Goal: Information Seeking & Learning: Learn about a topic

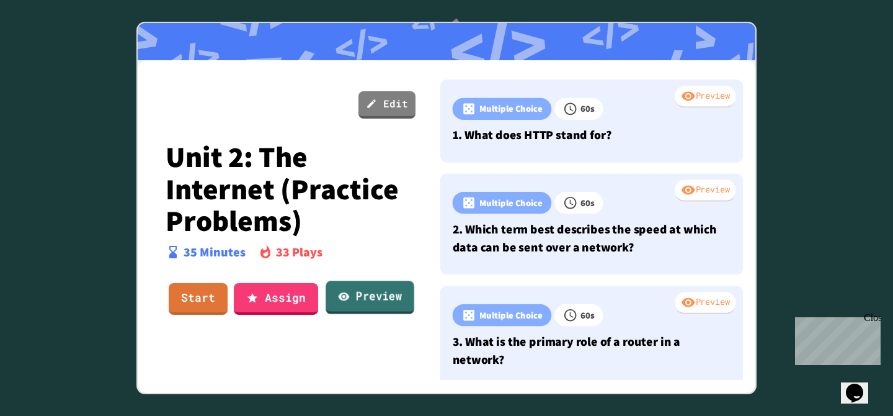
click at [354, 295] on link "Preview" at bounding box center [370, 297] width 89 height 33
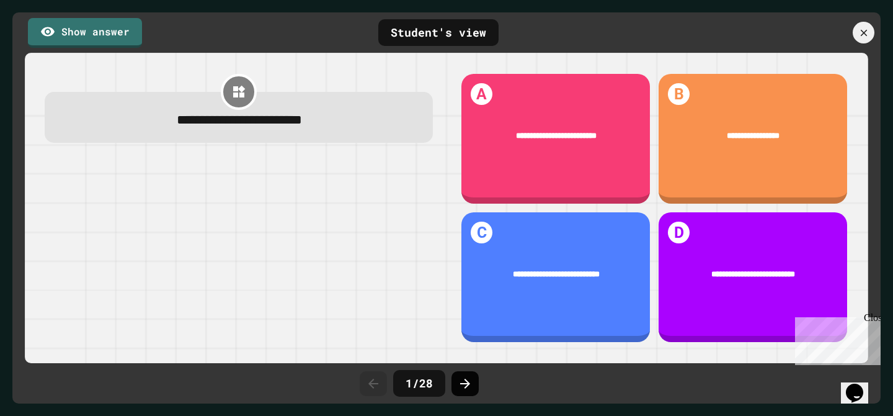
click at [472, 378] on div at bounding box center [465, 383] width 27 height 25
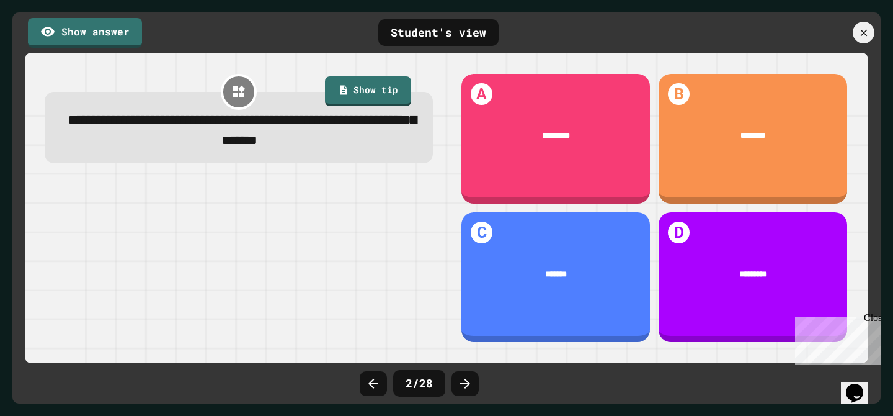
click at [471, 379] on icon at bounding box center [465, 383] width 15 height 15
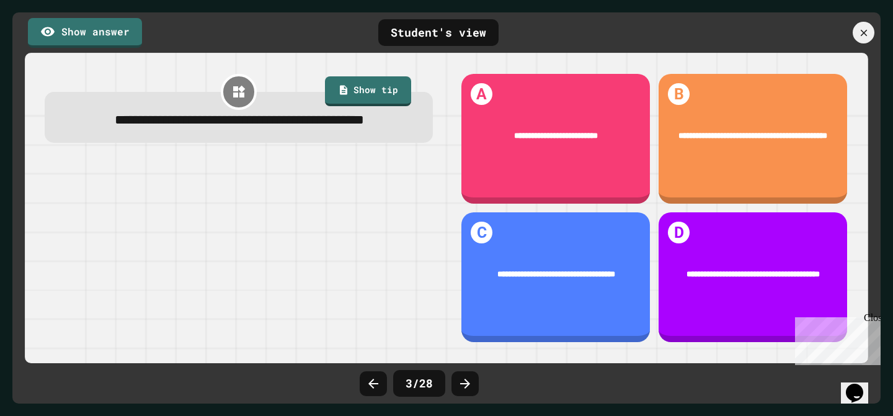
click at [471, 379] on icon at bounding box center [465, 383] width 15 height 15
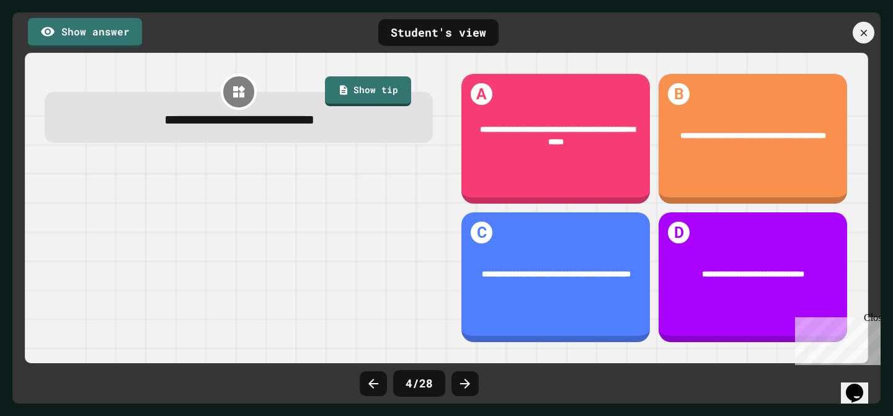
click at [471, 379] on icon at bounding box center [465, 383] width 15 height 15
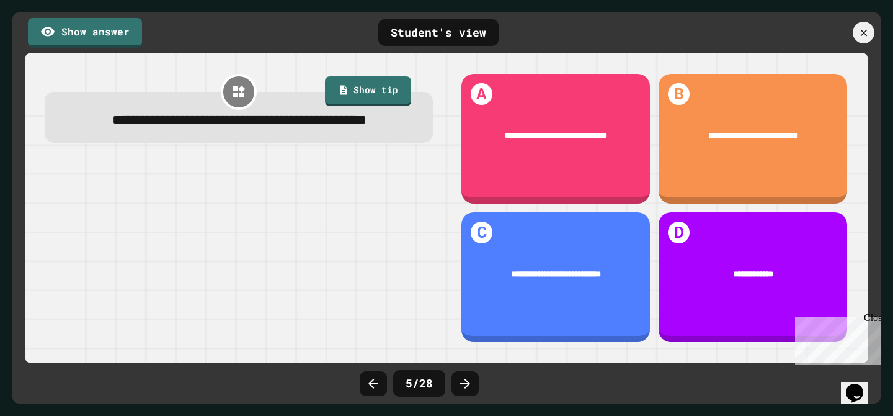
click at [471, 379] on icon at bounding box center [465, 383] width 15 height 15
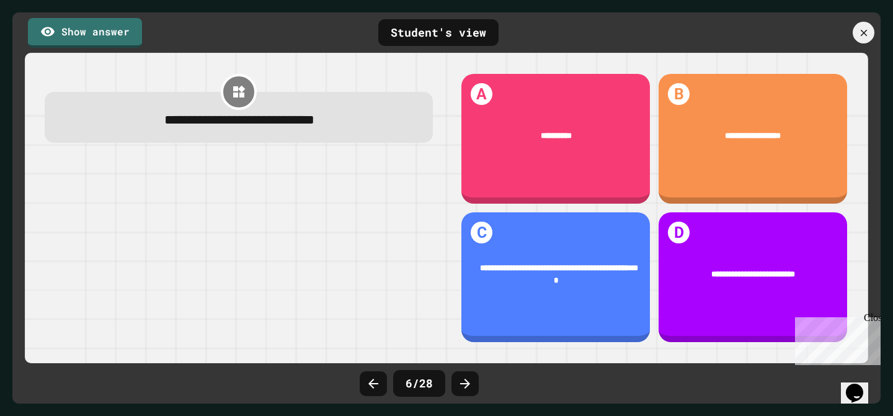
click at [471, 379] on icon at bounding box center [465, 383] width 15 height 15
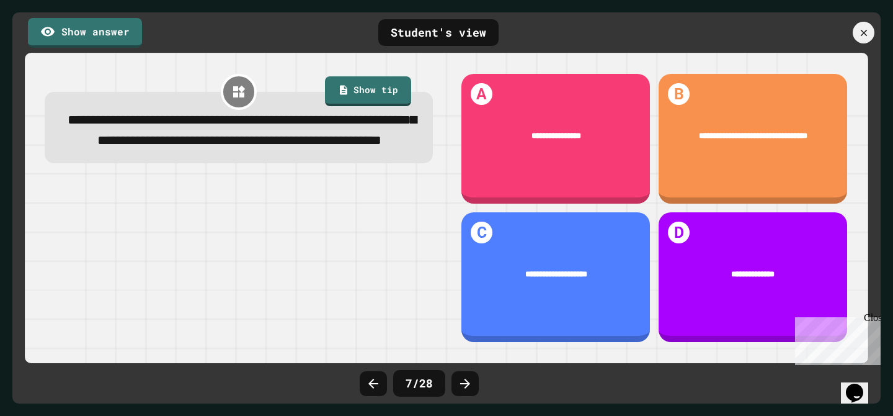
click at [471, 379] on icon at bounding box center [465, 383] width 15 height 15
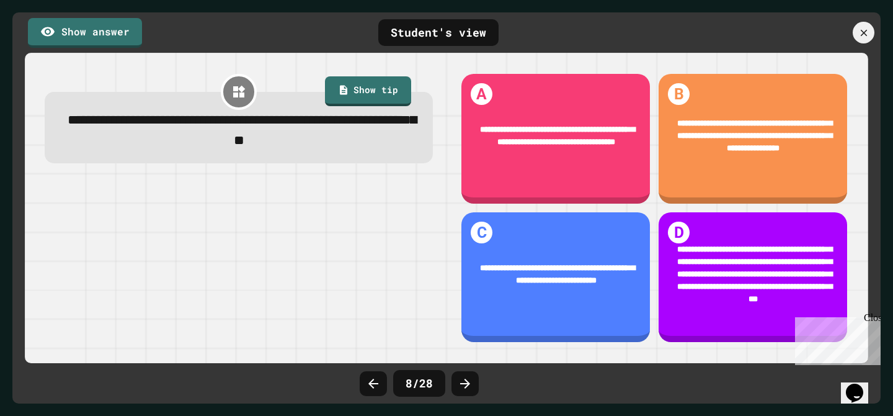
click at [471, 379] on icon at bounding box center [465, 383] width 15 height 15
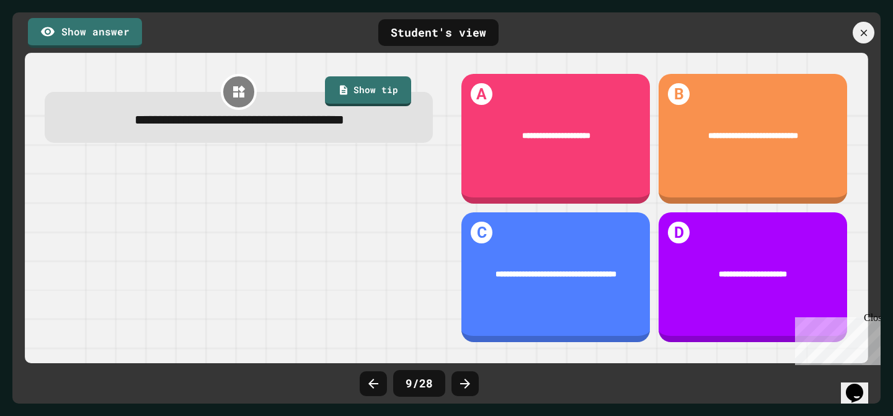
click at [471, 379] on icon at bounding box center [465, 383] width 15 height 15
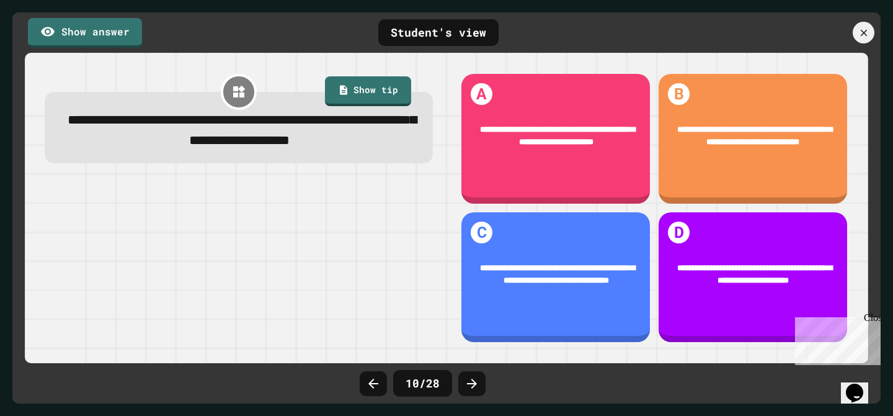
click at [471, 379] on icon at bounding box center [472, 383] width 10 height 10
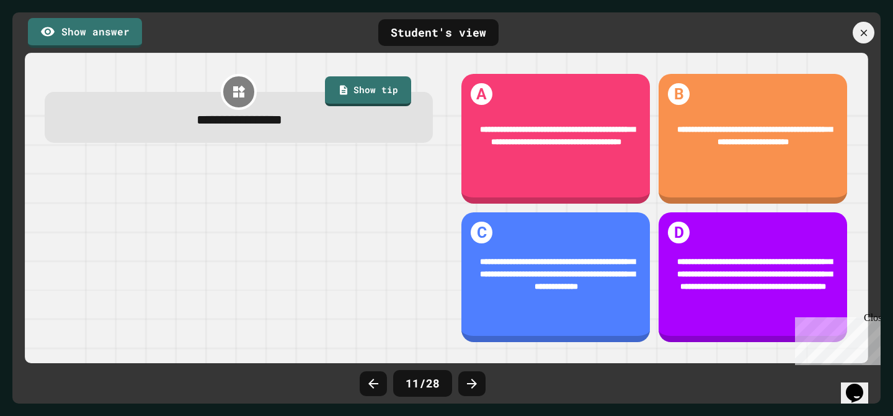
click at [471, 379] on icon at bounding box center [472, 383] width 10 height 10
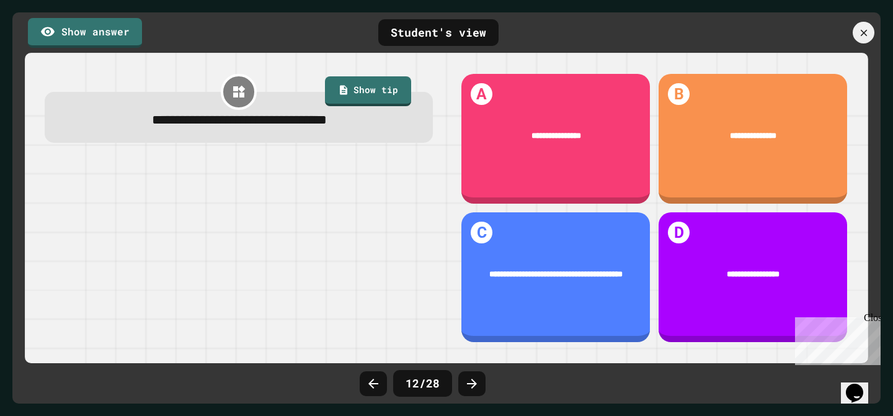
click at [471, 379] on icon at bounding box center [472, 383] width 10 height 10
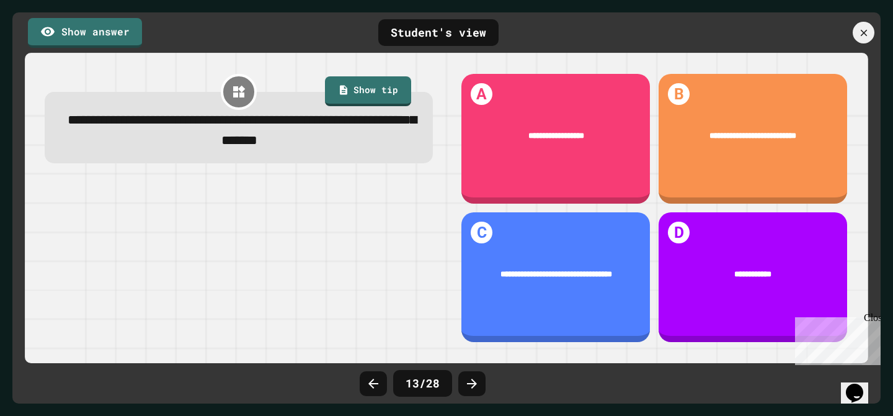
click at [471, 379] on icon at bounding box center [472, 383] width 10 height 10
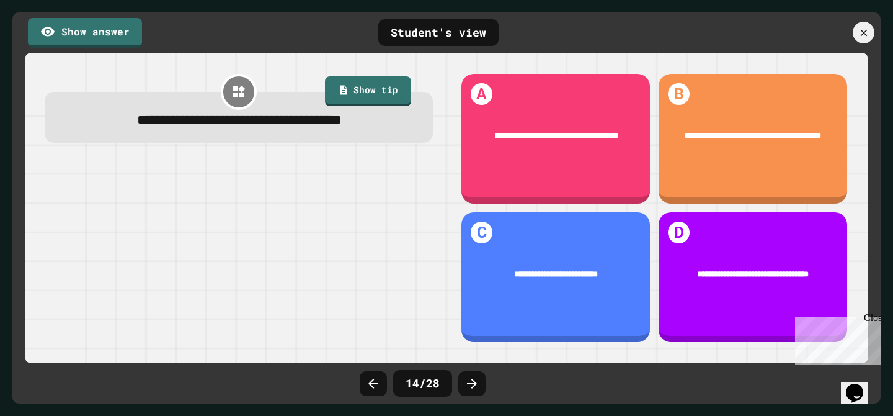
click at [471, 379] on icon at bounding box center [472, 383] width 10 height 10
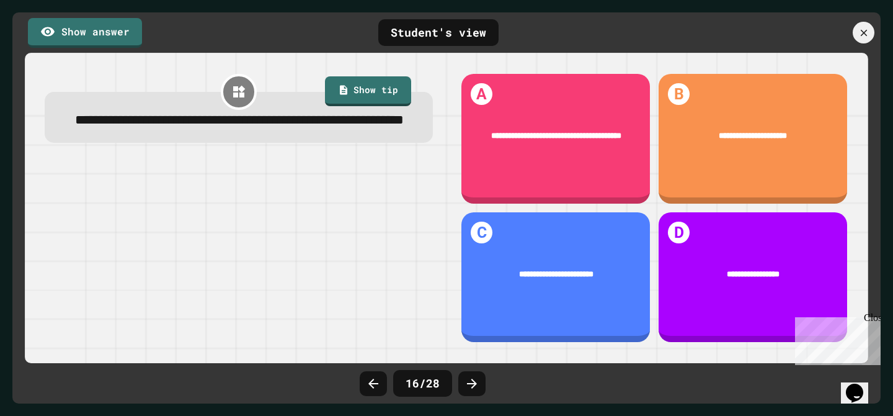
click at [471, 379] on icon at bounding box center [472, 383] width 10 height 10
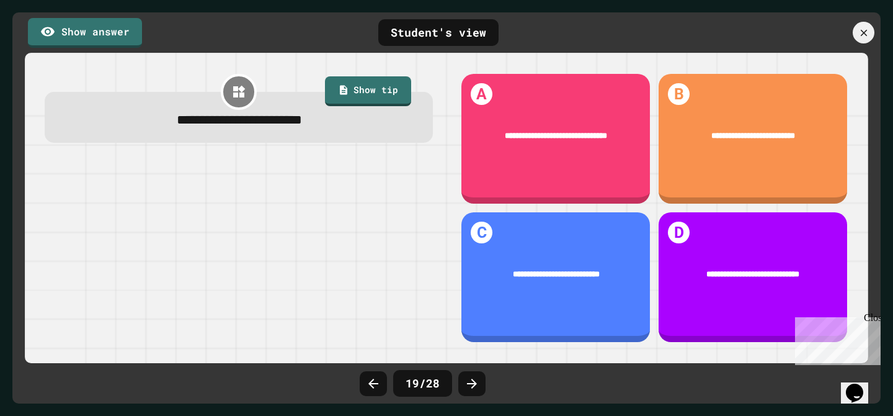
click at [471, 379] on icon at bounding box center [472, 383] width 10 height 10
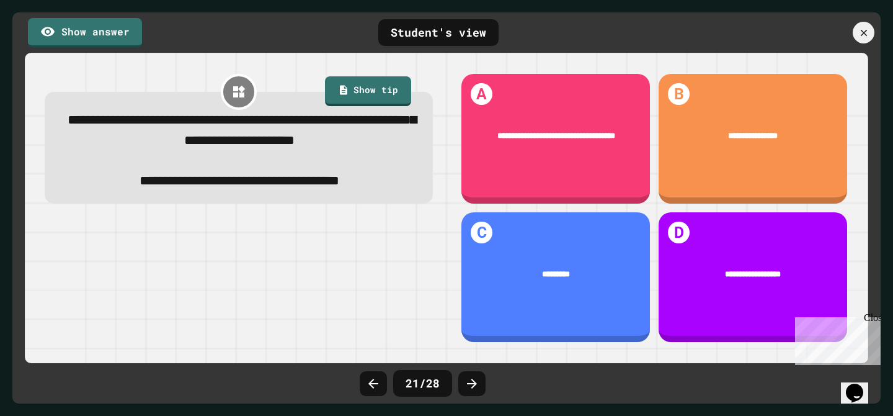
click at [471, 379] on icon at bounding box center [472, 383] width 10 height 10
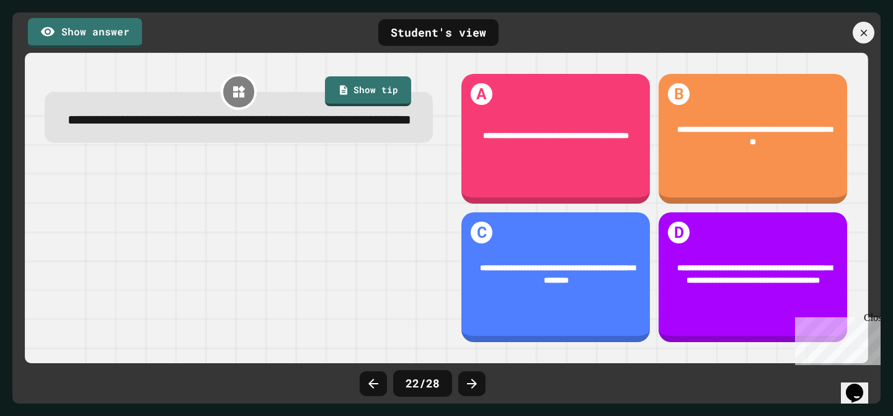
click at [471, 379] on icon at bounding box center [472, 383] width 10 height 10
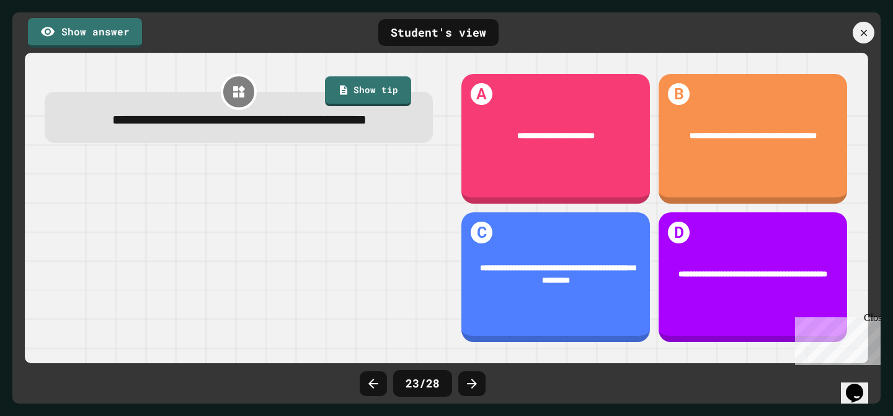
click at [471, 379] on icon at bounding box center [472, 383] width 10 height 10
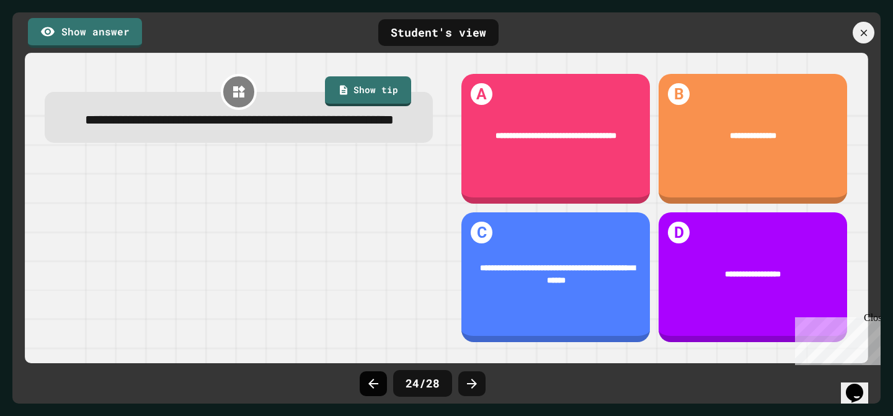
click at [382, 378] on div at bounding box center [373, 383] width 27 height 25
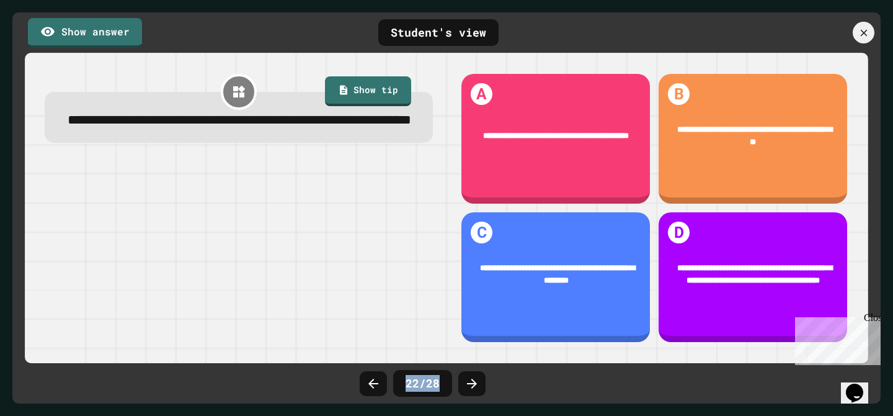
click at [382, 378] on div at bounding box center [373, 383] width 27 height 25
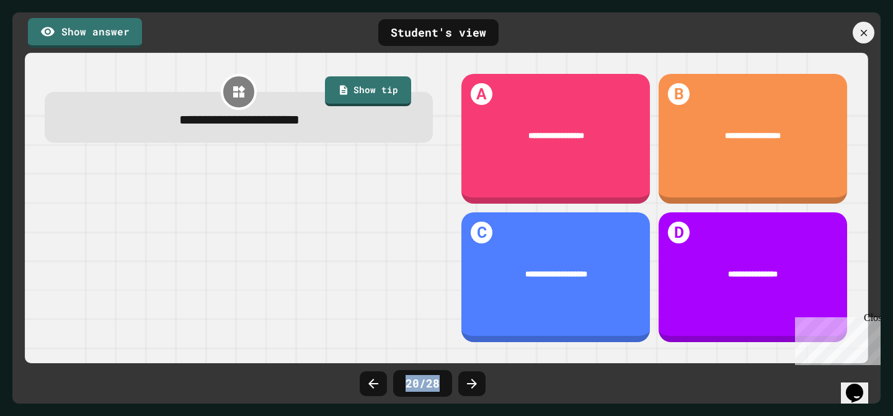
click at [383, 378] on div at bounding box center [373, 383] width 27 height 25
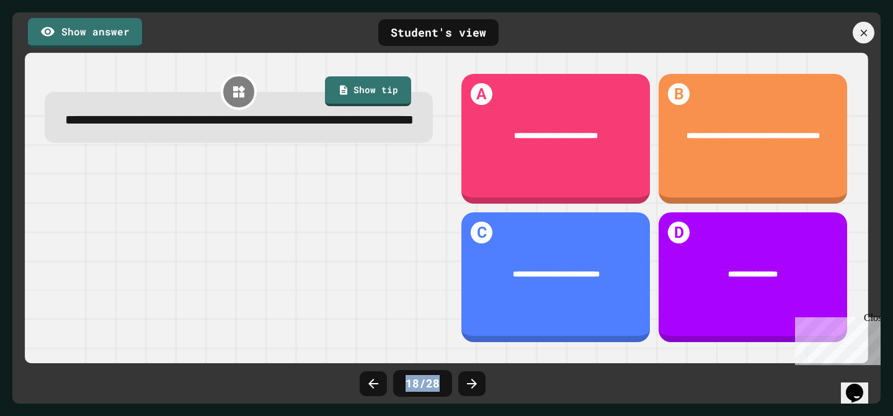
click at [383, 378] on div at bounding box center [373, 383] width 27 height 25
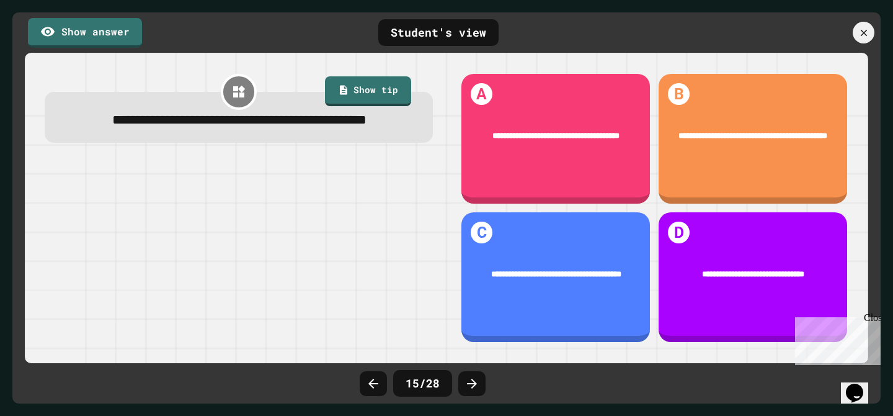
click at [383, 378] on div at bounding box center [373, 383] width 27 height 25
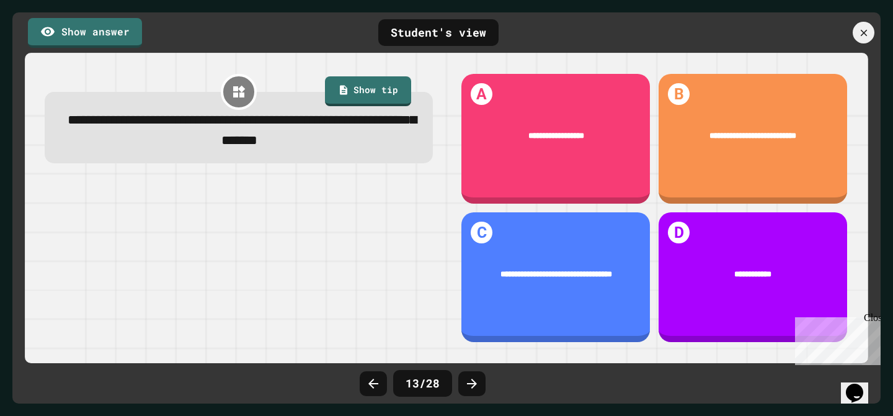
click at [383, 378] on div at bounding box center [373, 383] width 27 height 25
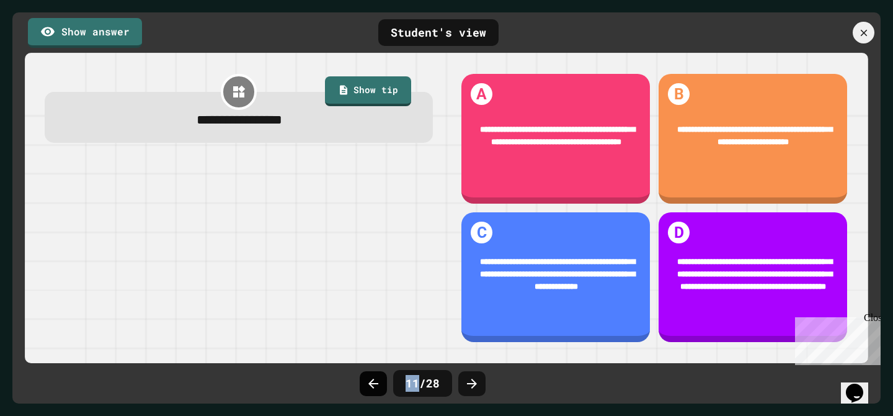
click at [385, 378] on div at bounding box center [373, 383] width 27 height 25
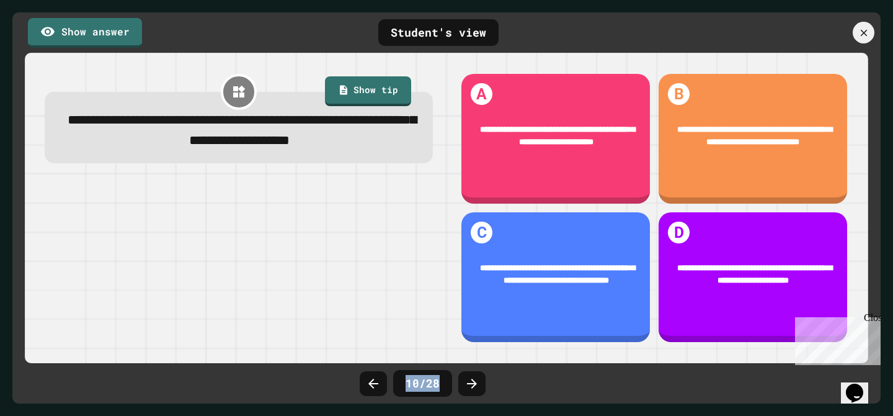
click at [385, 378] on div at bounding box center [373, 383] width 27 height 25
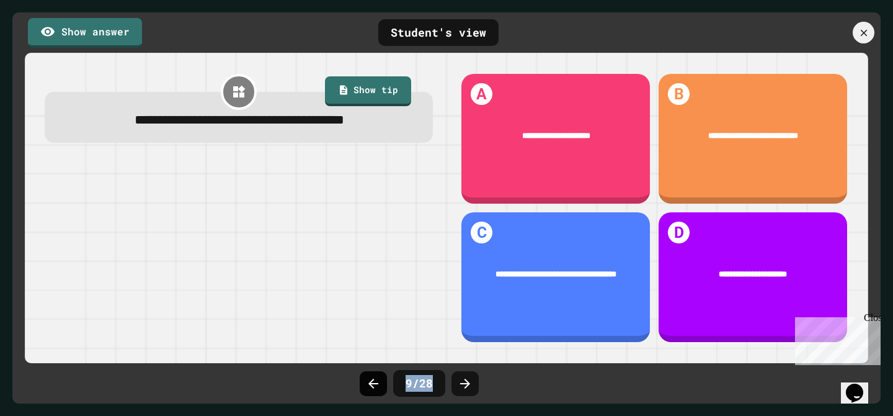
click at [385, 378] on div at bounding box center [373, 383] width 27 height 25
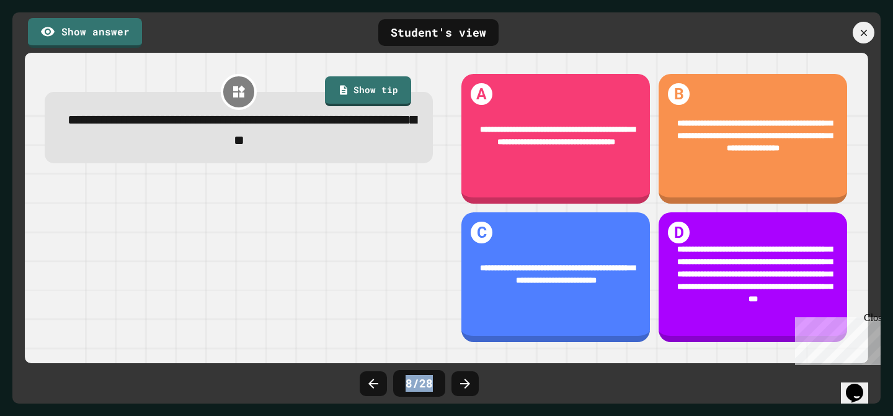
click at [385, 378] on div at bounding box center [373, 383] width 27 height 25
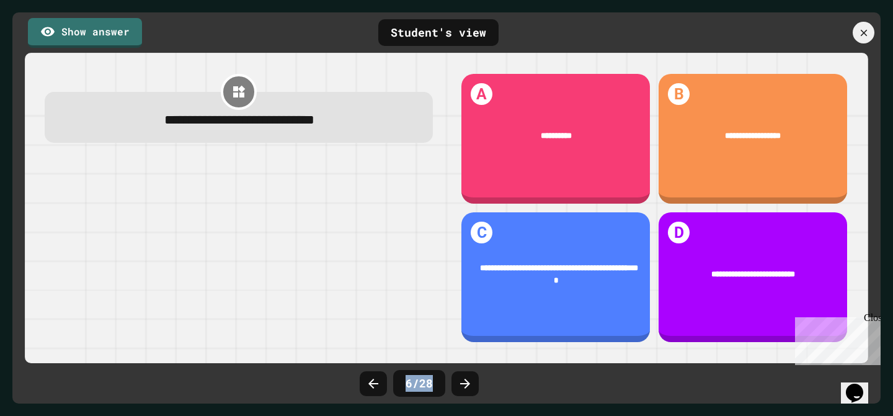
click at [385, 378] on div at bounding box center [373, 383] width 27 height 25
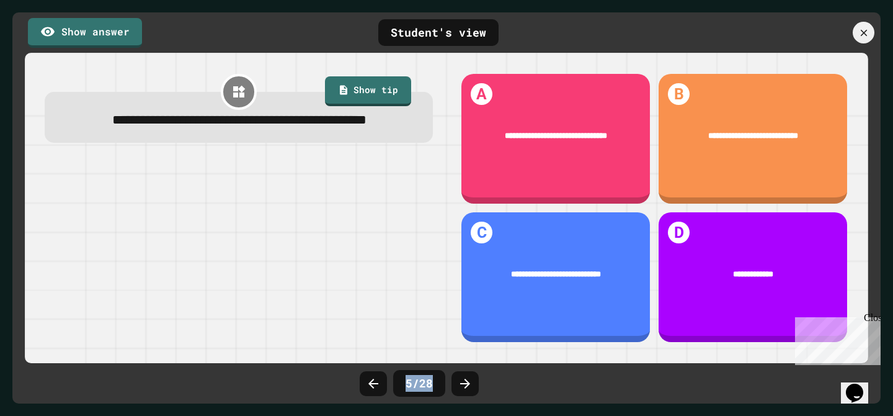
click at [385, 378] on div at bounding box center [373, 383] width 27 height 25
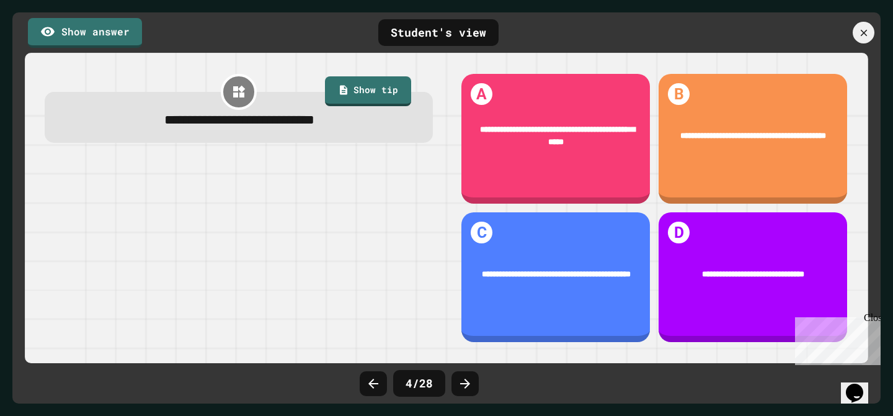
click at [388, 378] on div "4 / 28" at bounding box center [447, 383] width 186 height 37
click at [377, 381] on icon at bounding box center [373, 383] width 15 height 15
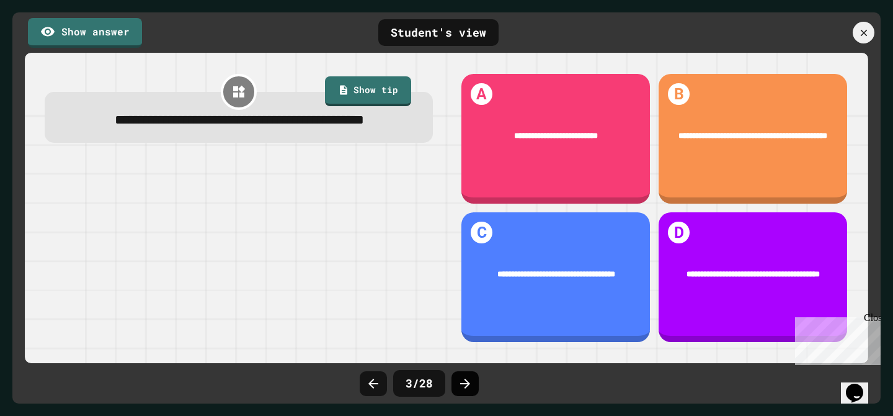
click at [458, 381] on icon at bounding box center [465, 383] width 15 height 15
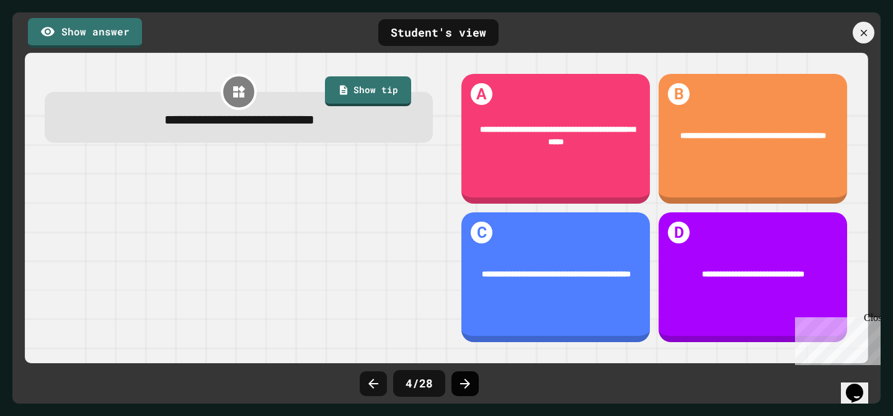
click at [466, 383] on icon at bounding box center [465, 383] width 10 height 10
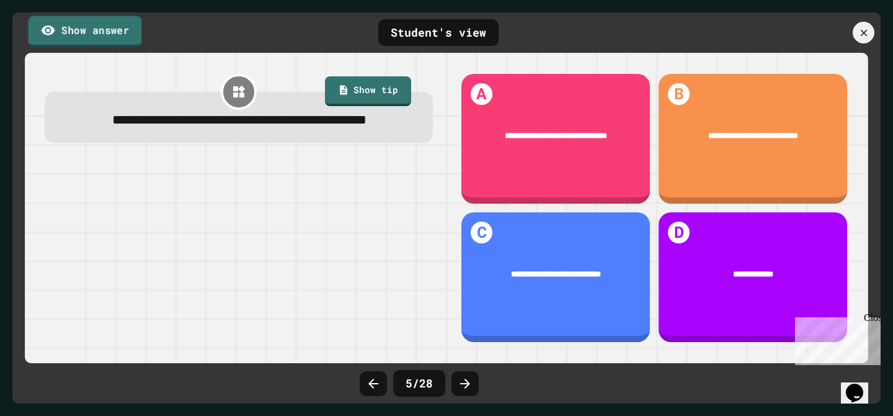
click at [104, 24] on link "Show answer" at bounding box center [86, 31] width 114 height 31
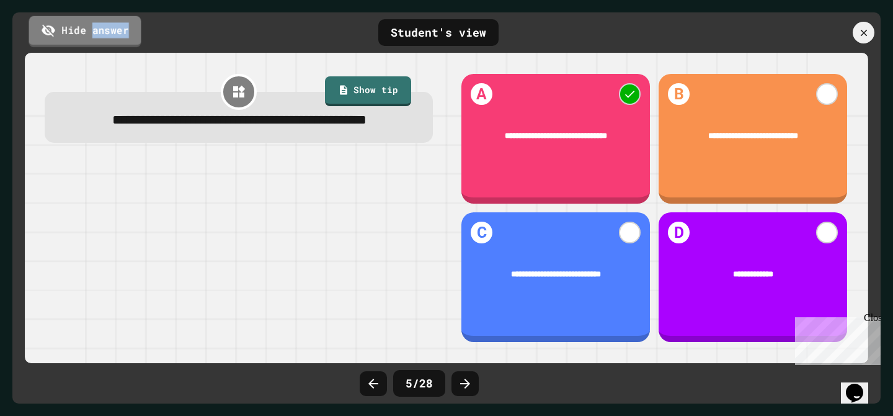
click at [104, 25] on link "Hide answer" at bounding box center [85, 31] width 112 height 31
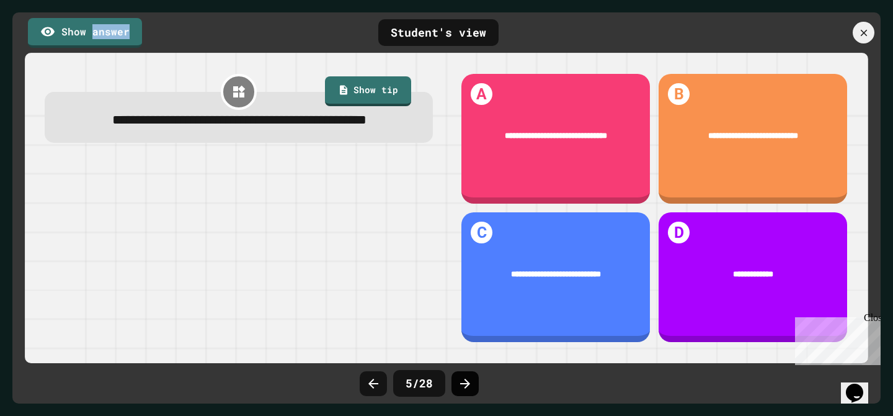
click at [467, 390] on icon at bounding box center [465, 383] width 15 height 15
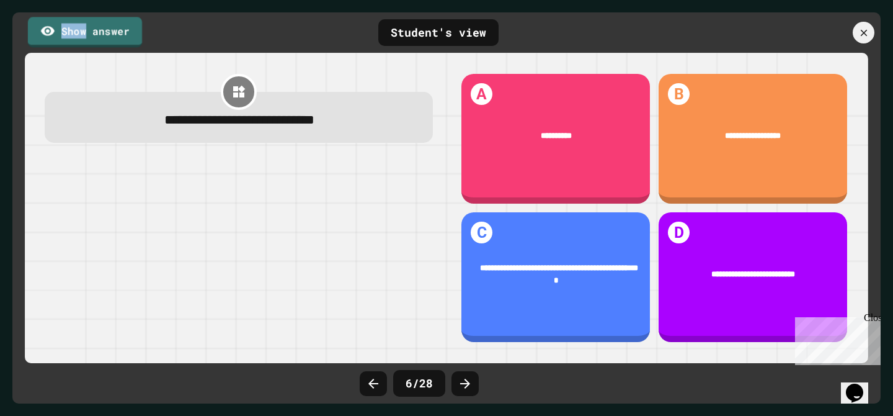
click at [99, 20] on link "Show answer" at bounding box center [85, 32] width 114 height 30
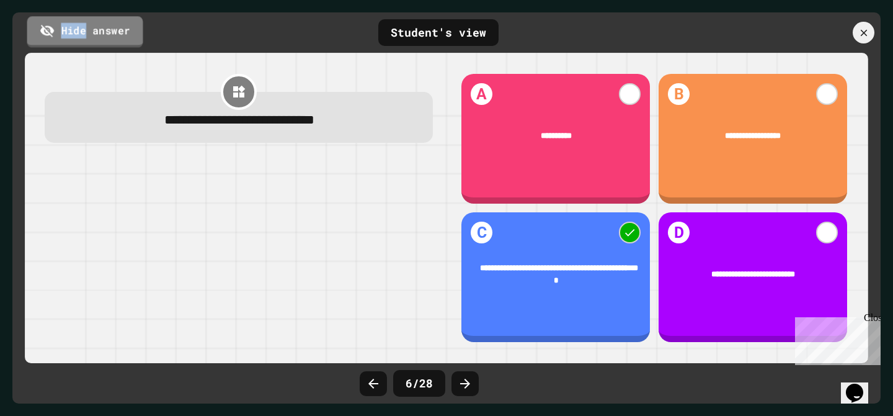
click at [99, 25] on link "Hide answer" at bounding box center [85, 31] width 116 height 31
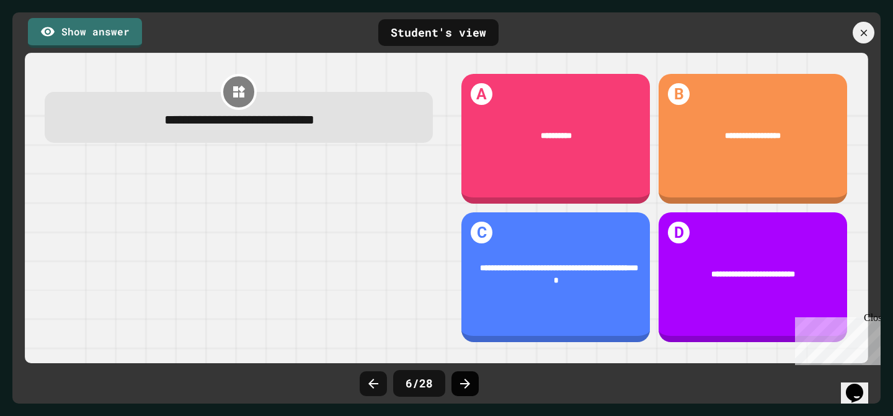
click at [463, 381] on icon at bounding box center [465, 383] width 15 height 15
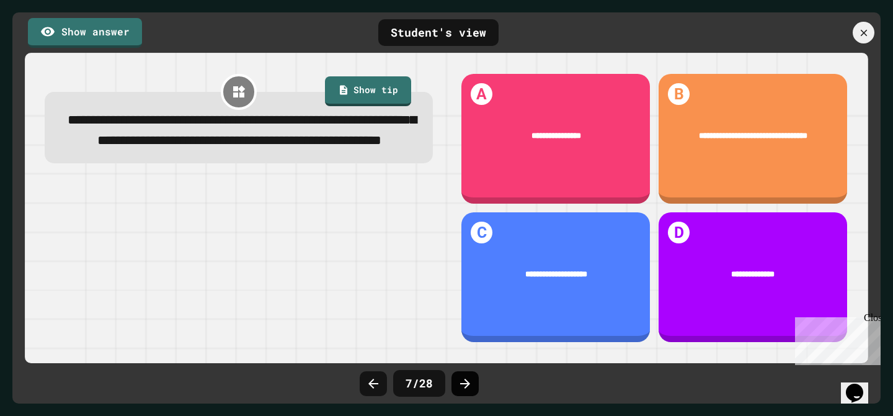
click at [458, 387] on icon at bounding box center [465, 383] width 15 height 15
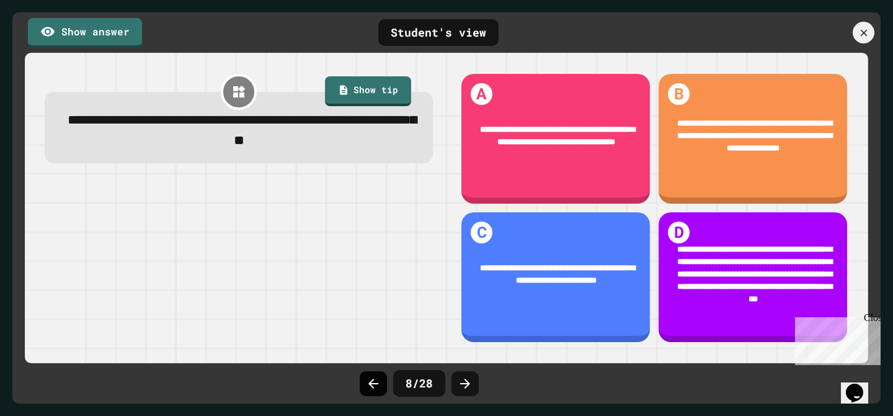
click at [373, 390] on div at bounding box center [373, 383] width 27 height 25
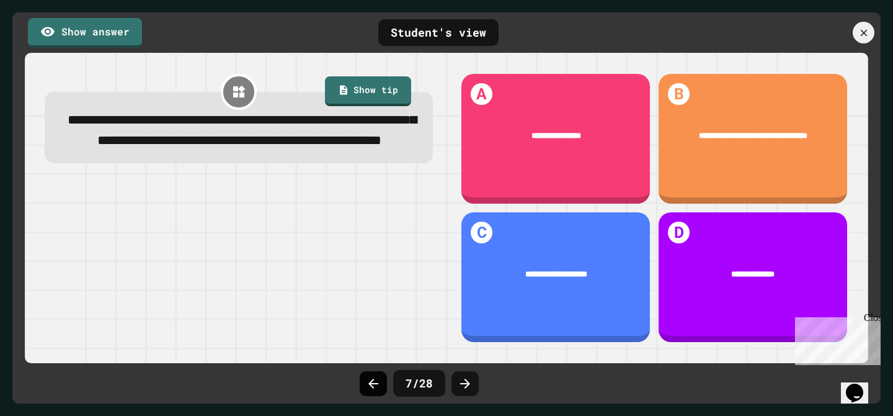
click at [373, 390] on icon at bounding box center [373, 383] width 15 height 15
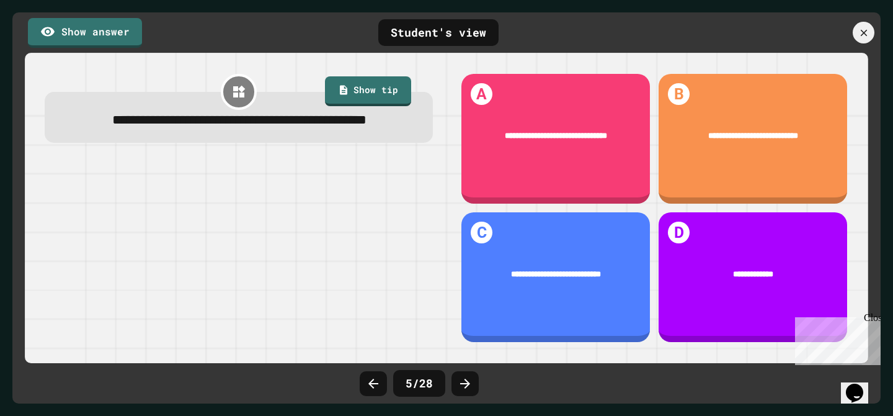
click at [374, 390] on icon at bounding box center [373, 383] width 15 height 15
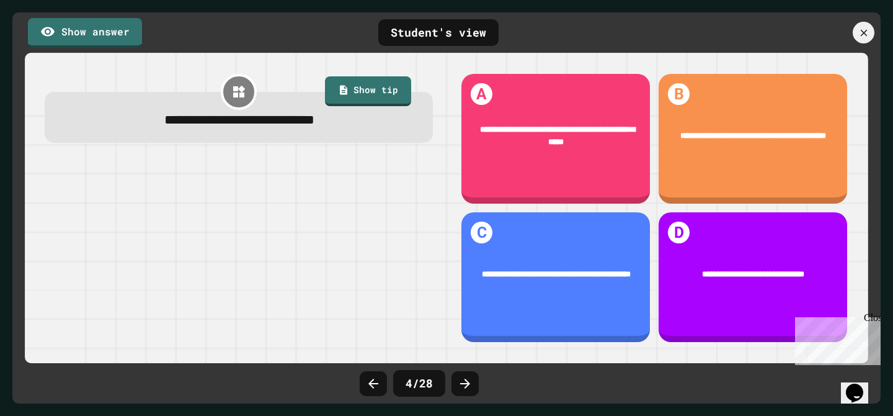
click at [374, 390] on icon at bounding box center [373, 383] width 15 height 15
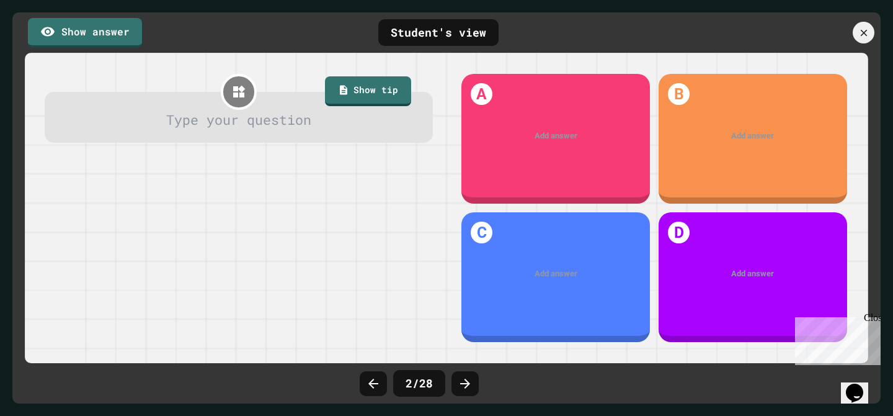
click at [374, 390] on icon at bounding box center [373, 383] width 15 height 15
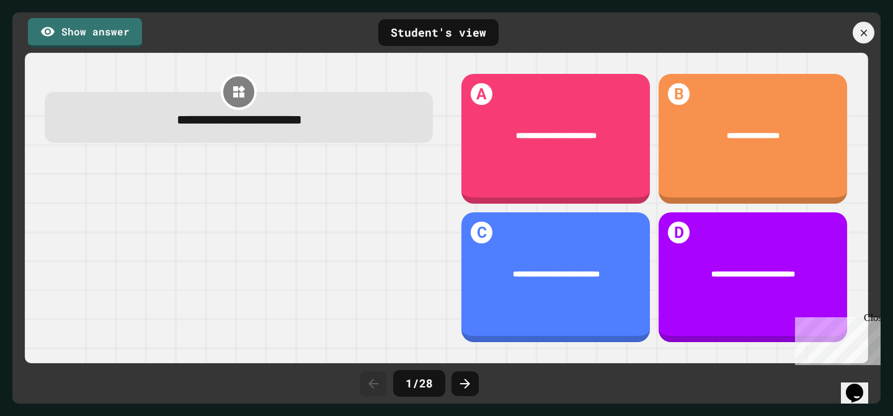
click at [374, 390] on icon at bounding box center [373, 383] width 15 height 15
click at [472, 383] on div at bounding box center [465, 383] width 27 height 25
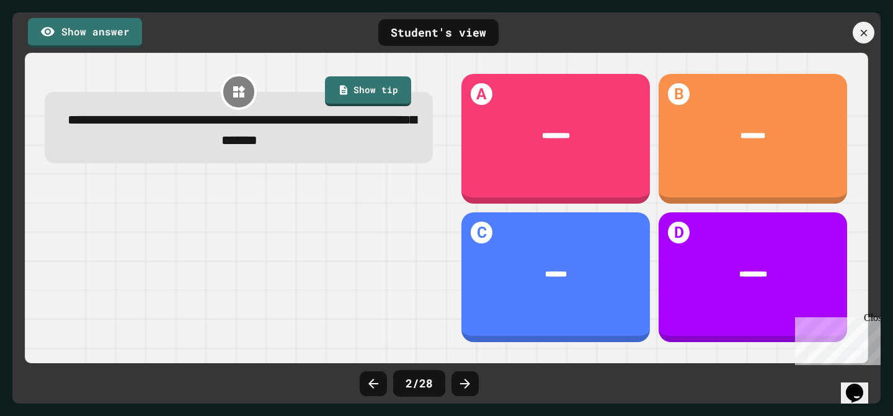
click at [471, 383] on icon at bounding box center [465, 383] width 15 height 15
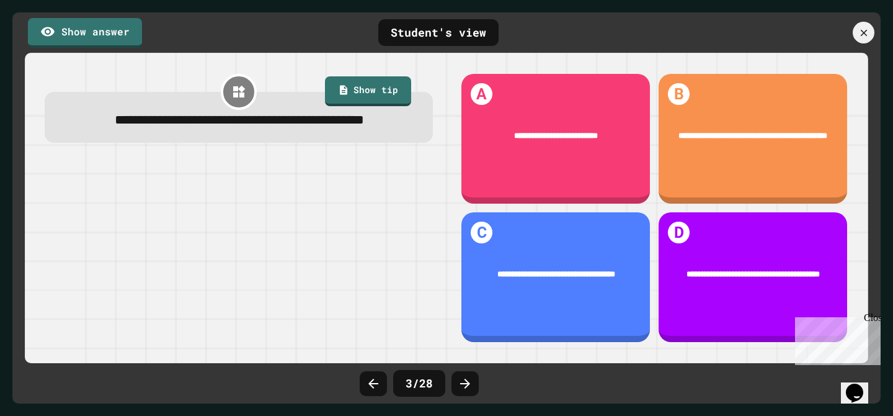
click at [471, 383] on icon at bounding box center [465, 383] width 15 height 15
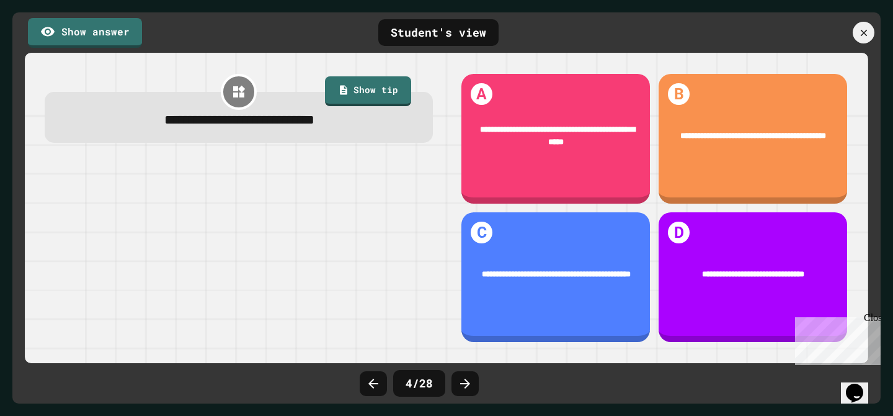
click at [471, 383] on icon at bounding box center [465, 383] width 15 height 15
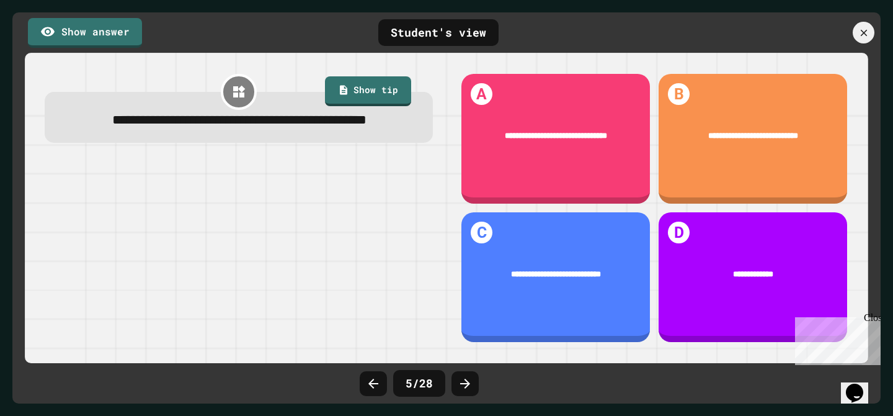
click at [471, 383] on icon at bounding box center [465, 383] width 15 height 15
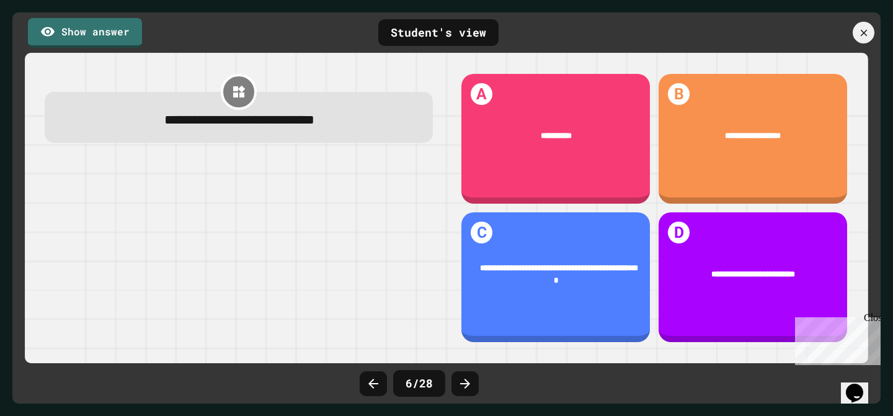
click at [471, 383] on icon at bounding box center [465, 383] width 15 height 15
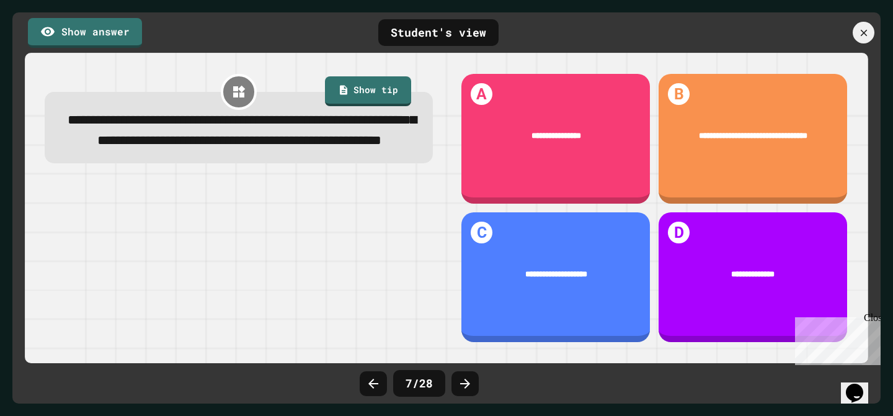
click at [471, 383] on icon at bounding box center [465, 383] width 15 height 15
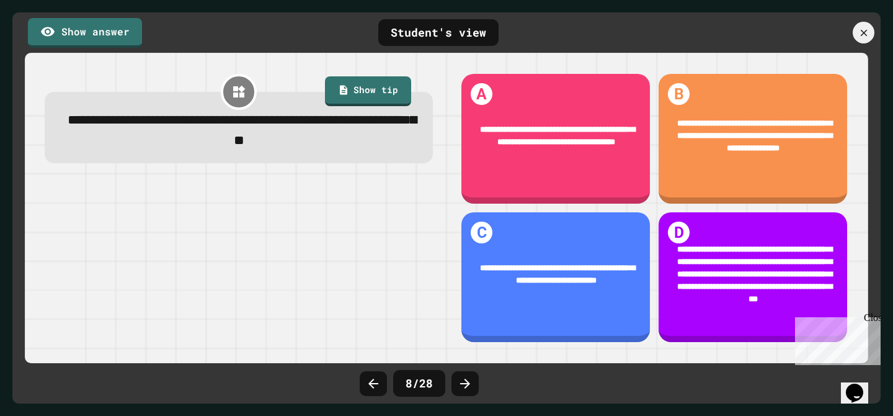
click at [471, 383] on icon at bounding box center [465, 383] width 15 height 15
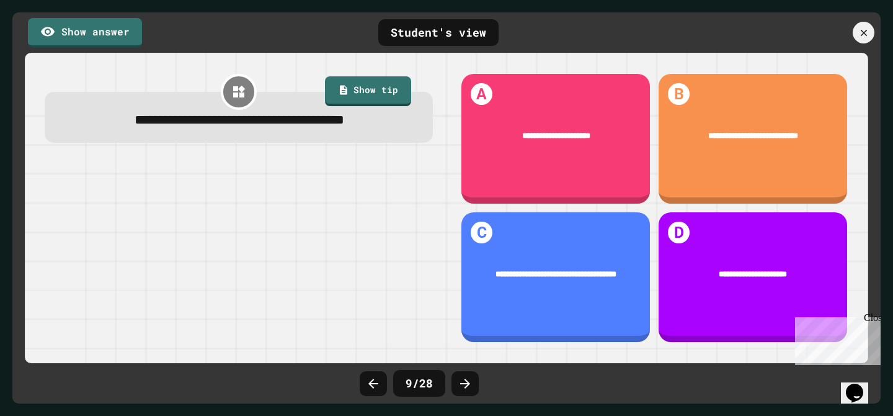
click at [471, 383] on icon at bounding box center [465, 383] width 15 height 15
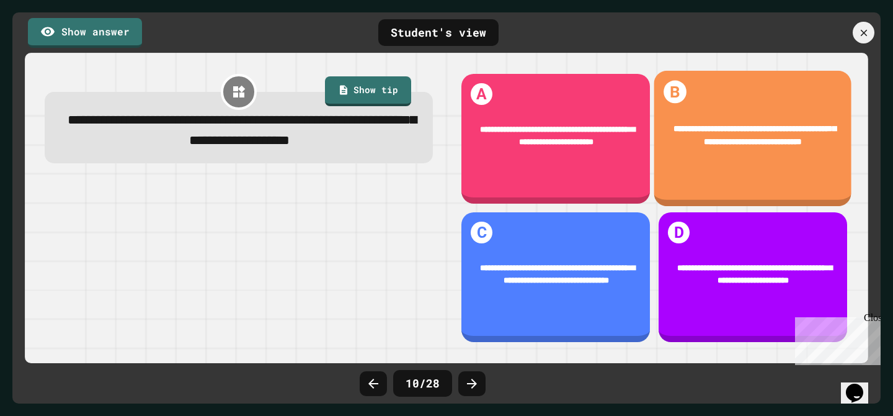
click at [695, 164] on div "**********" at bounding box center [753, 135] width 198 height 60
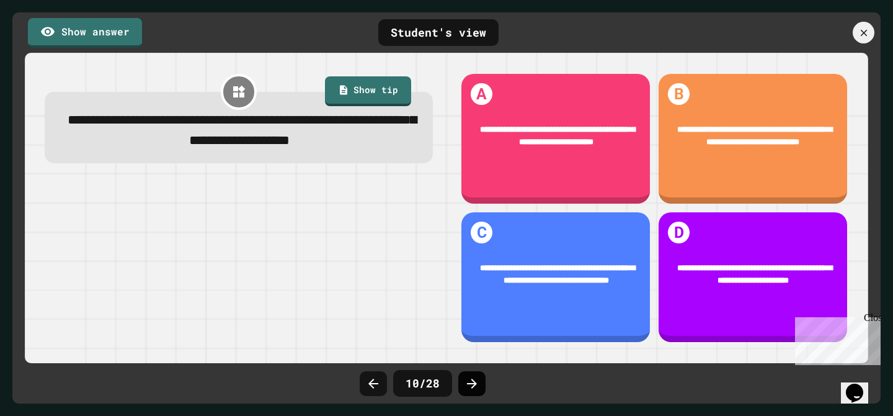
click at [470, 394] on div at bounding box center [471, 383] width 27 height 25
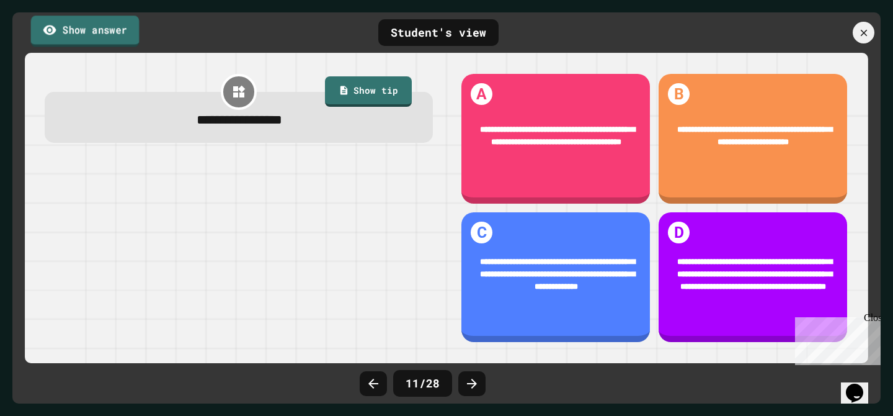
click at [95, 37] on link "Show answer" at bounding box center [85, 31] width 109 height 31
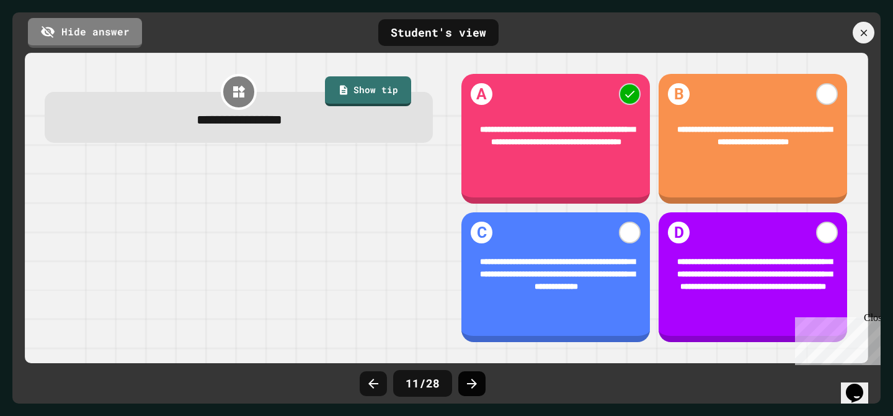
click at [468, 385] on icon at bounding box center [472, 383] width 15 height 15
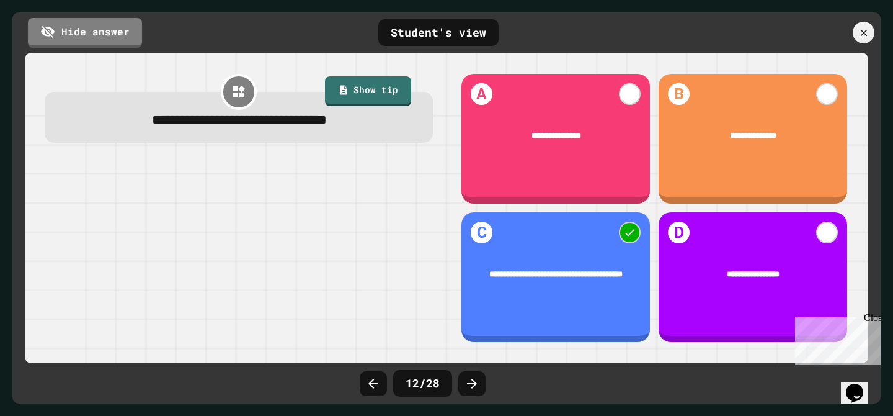
click at [467, 384] on icon at bounding box center [472, 383] width 15 height 15
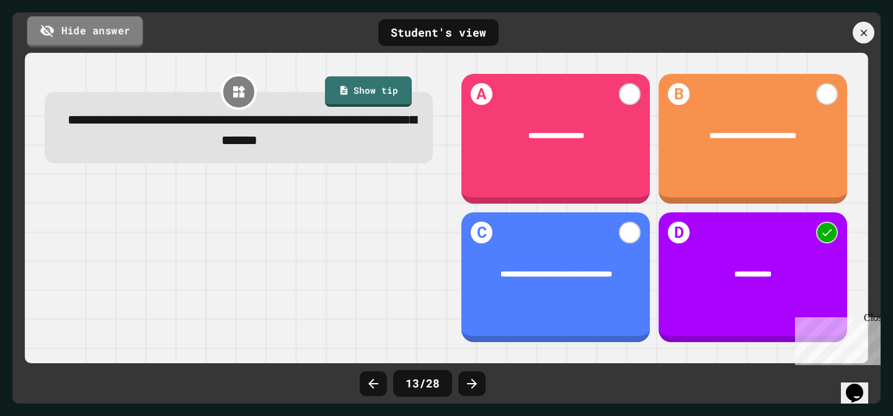
click at [117, 21] on link "Hide answer" at bounding box center [85, 31] width 116 height 31
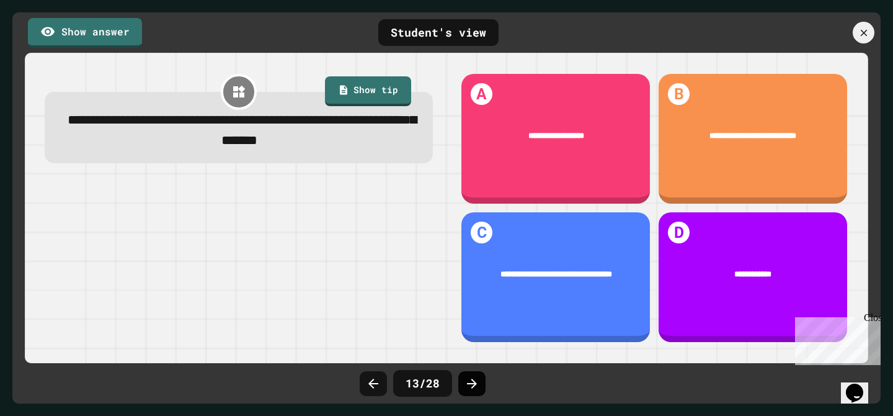
click at [469, 380] on icon at bounding box center [472, 383] width 15 height 15
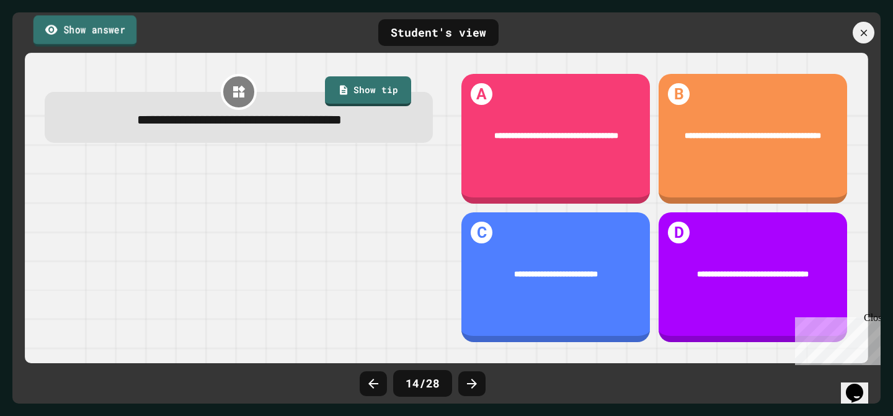
click at [130, 32] on link "Show answer" at bounding box center [85, 30] width 104 height 31
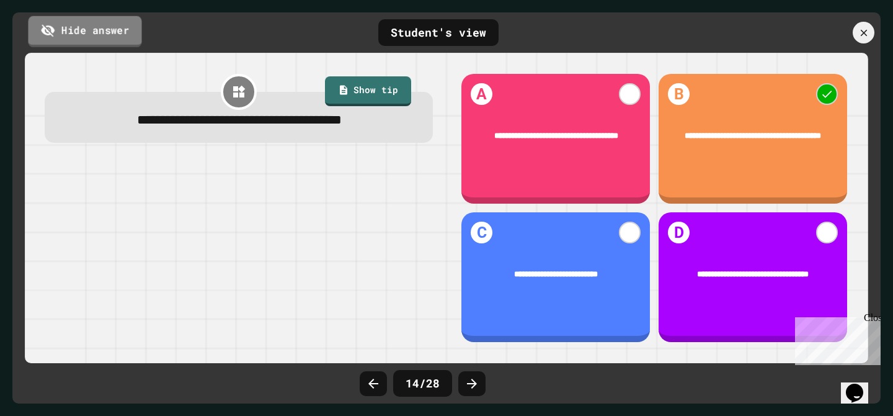
click at [128, 32] on link "Hide answer" at bounding box center [85, 31] width 114 height 31
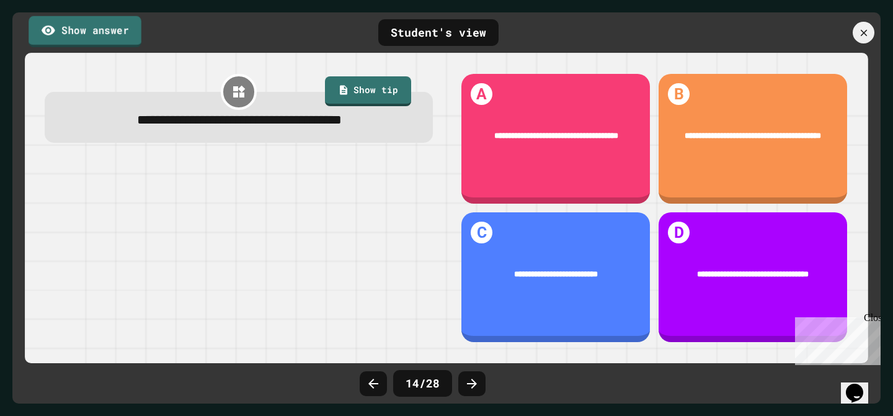
click at [128, 32] on link "Show answer" at bounding box center [85, 31] width 113 height 31
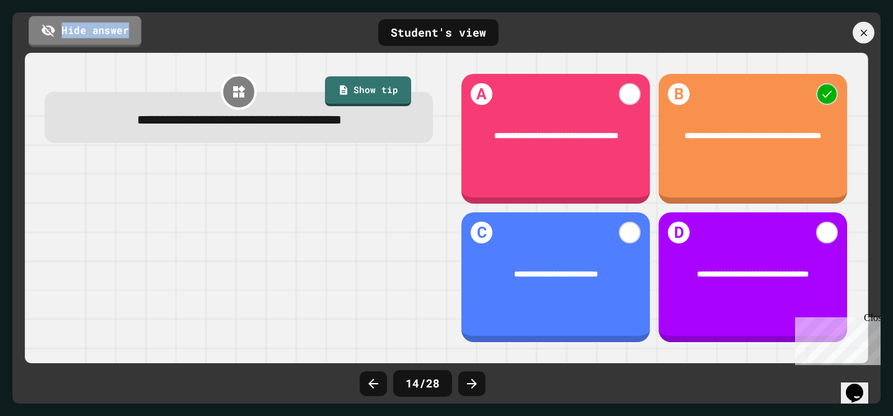
click at [128, 32] on link "Hide answer" at bounding box center [85, 31] width 113 height 31
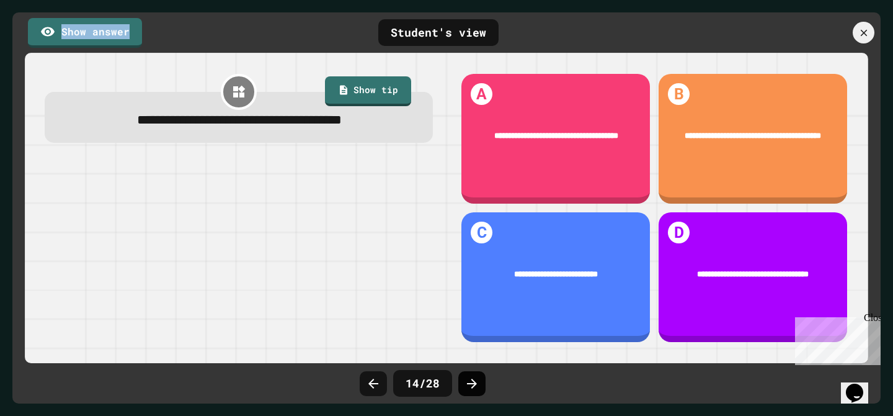
click at [470, 378] on icon at bounding box center [472, 383] width 15 height 15
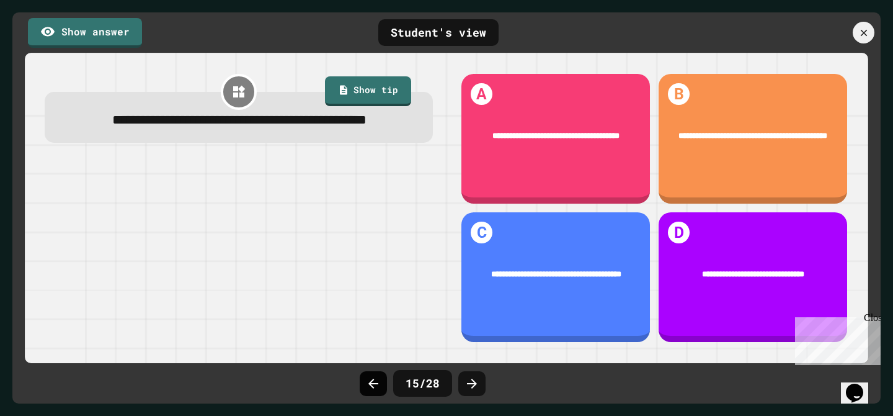
click at [385, 391] on div at bounding box center [373, 383] width 27 height 25
click at [460, 386] on div at bounding box center [471, 383] width 27 height 25
click at [481, 383] on div at bounding box center [471, 383] width 27 height 25
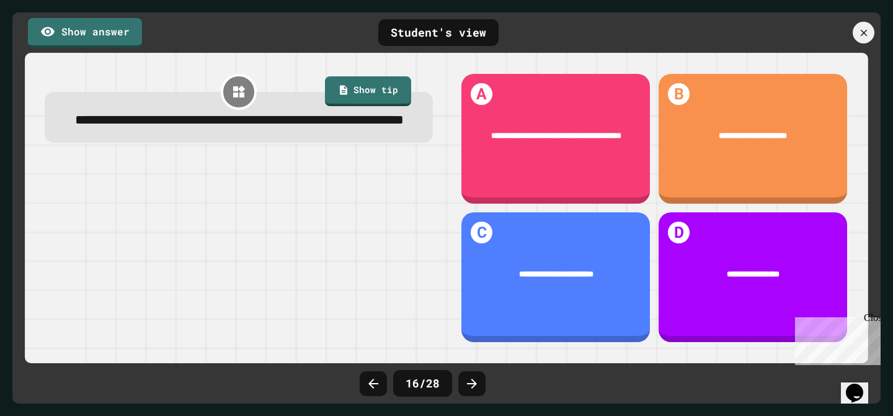
click at [481, 383] on div at bounding box center [471, 383] width 27 height 25
click at [473, 386] on icon at bounding box center [472, 383] width 15 height 15
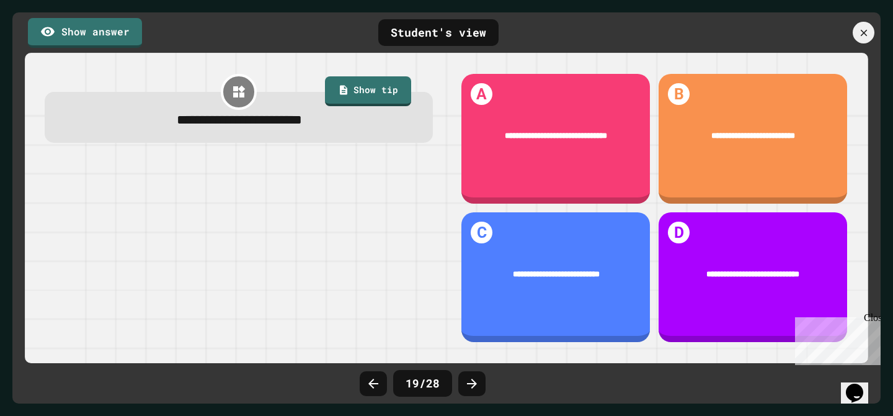
click at [473, 386] on icon at bounding box center [472, 383] width 15 height 15
click at [366, 387] on icon at bounding box center [373, 383] width 15 height 15
click at [119, 33] on link "Show answer" at bounding box center [85, 33] width 114 height 30
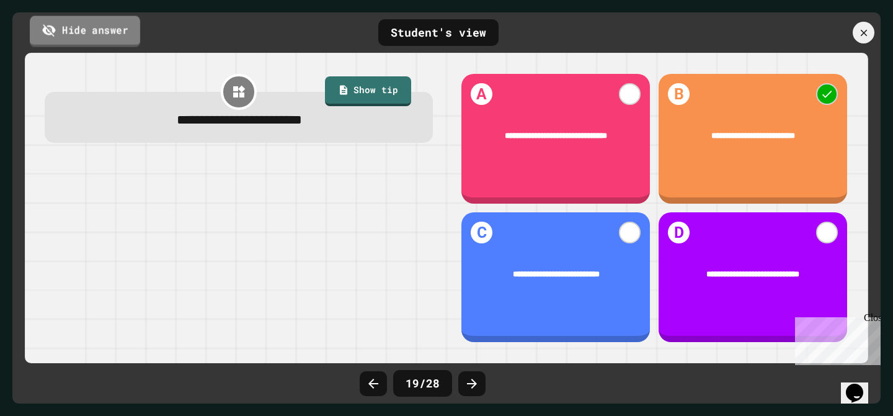
click at [59, 38] on link "Hide answer" at bounding box center [85, 31] width 110 height 31
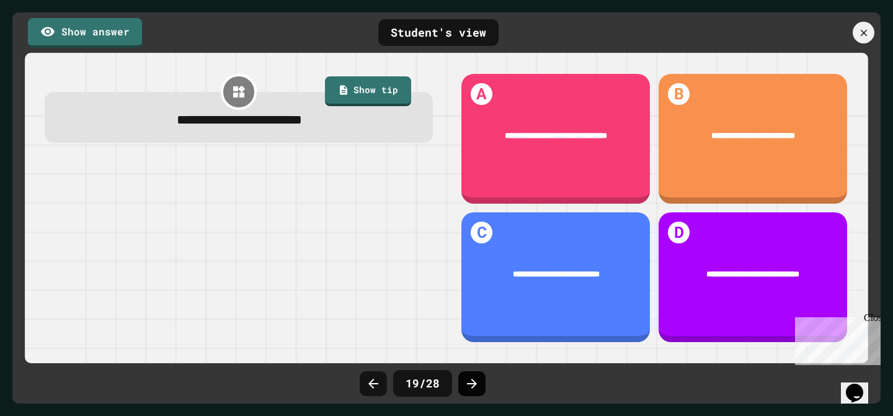
click at [484, 379] on div at bounding box center [471, 383] width 27 height 25
click at [484, 380] on div at bounding box center [471, 383] width 27 height 25
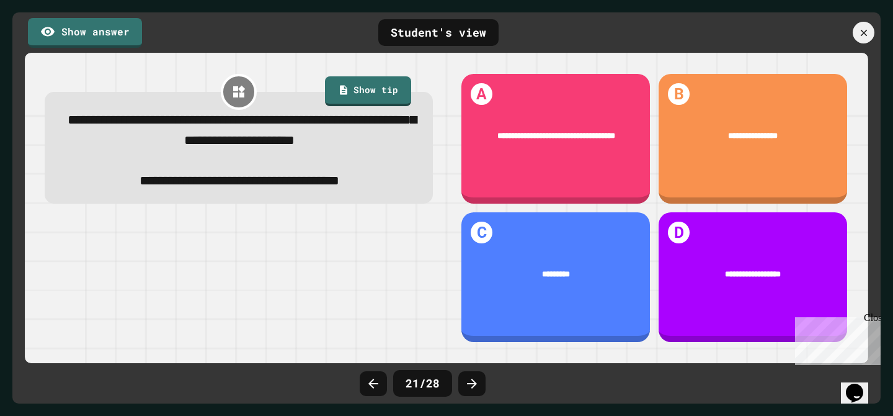
click at [484, 380] on div at bounding box center [471, 383] width 27 height 25
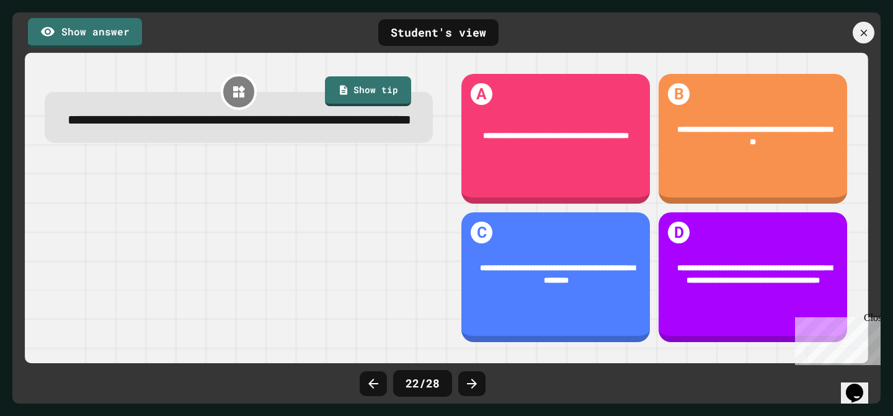
click at [484, 380] on div at bounding box center [471, 383] width 27 height 25
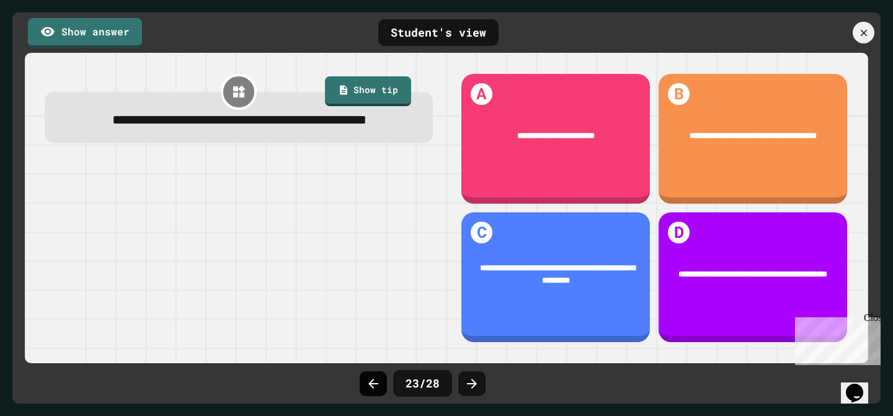
click at [373, 387] on icon at bounding box center [373, 383] width 10 height 10
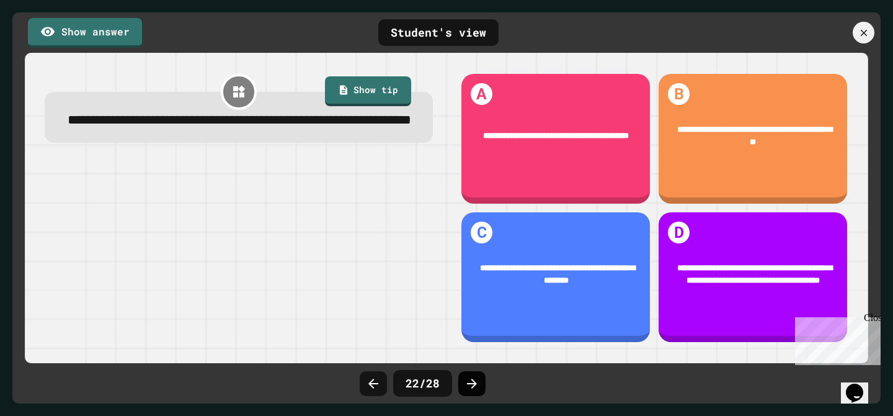
click at [473, 380] on icon at bounding box center [472, 383] width 15 height 15
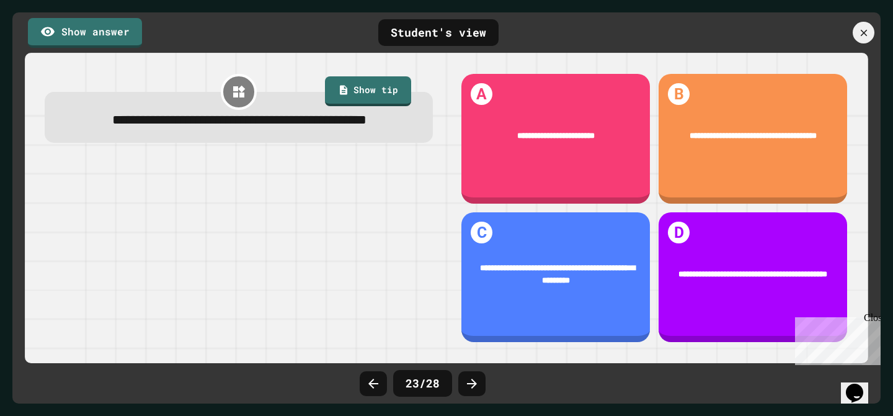
click at [473, 380] on icon at bounding box center [472, 383] width 10 height 10
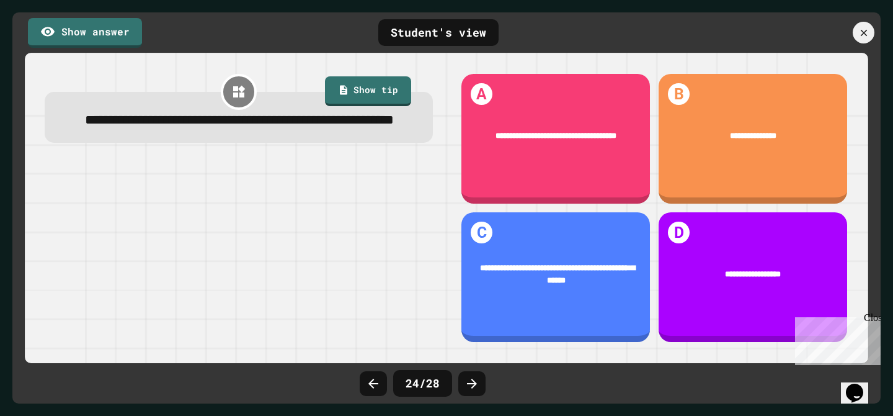
click at [473, 380] on icon at bounding box center [472, 383] width 10 height 10
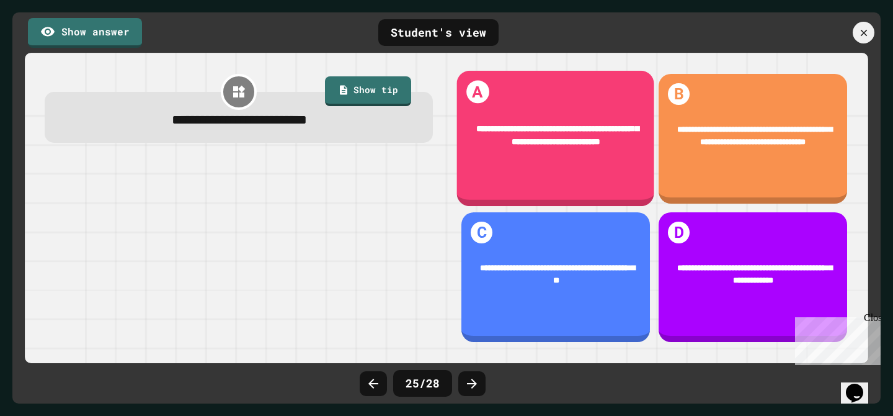
click at [538, 179] on div "**********" at bounding box center [556, 139] width 198 height 136
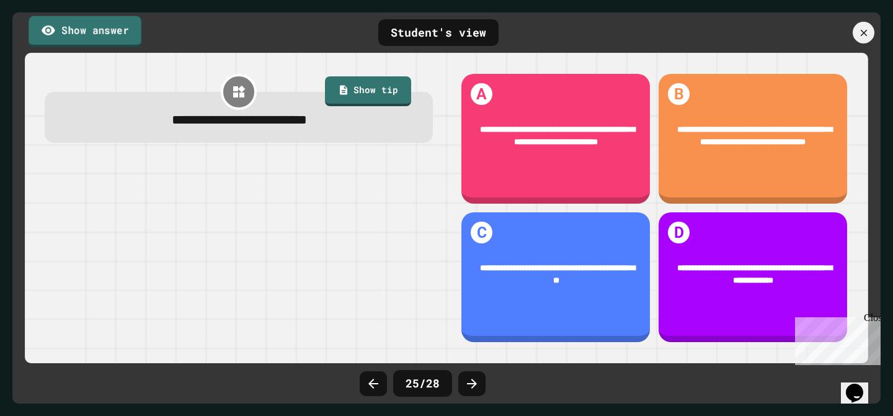
click at [73, 24] on link "Show answer" at bounding box center [85, 31] width 112 height 31
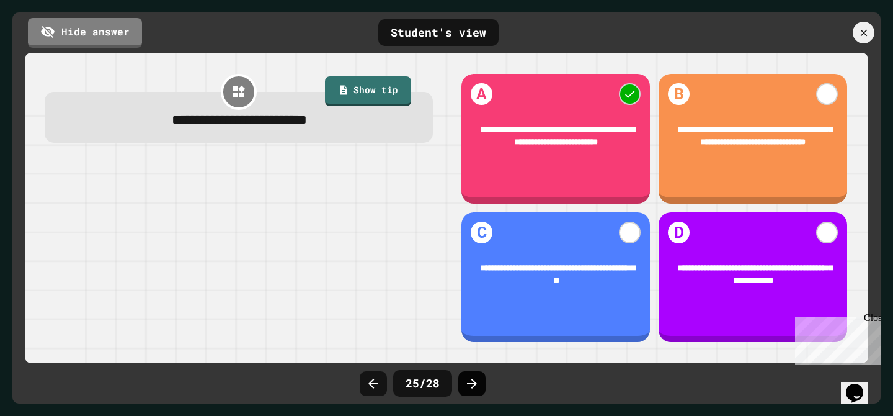
click at [462, 385] on div at bounding box center [471, 383] width 27 height 25
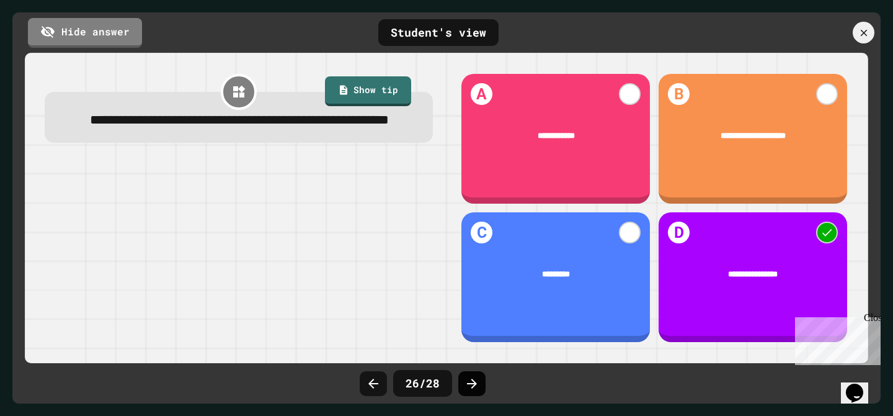
click at [463, 385] on div at bounding box center [471, 383] width 27 height 25
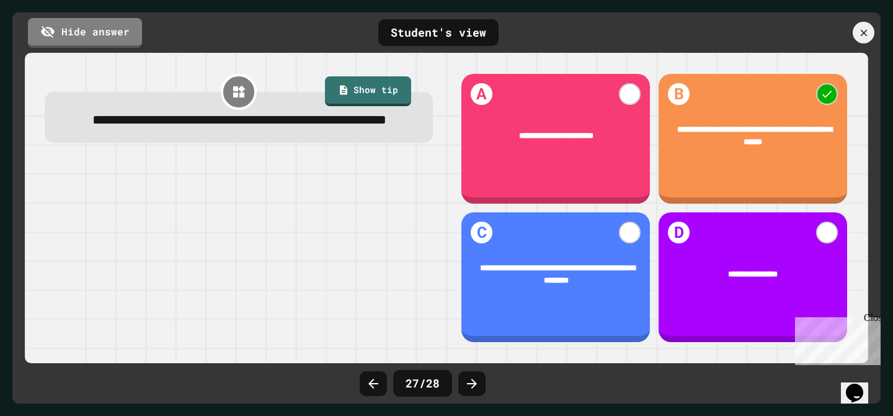
click at [463, 385] on div at bounding box center [471, 383] width 27 height 25
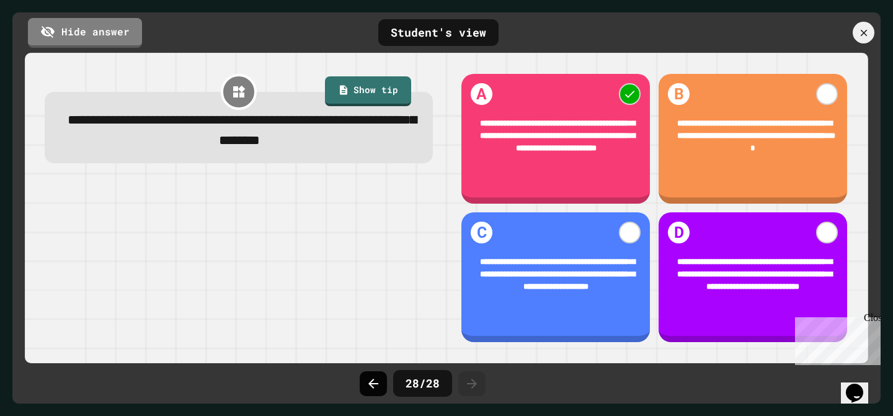
click at [370, 380] on icon at bounding box center [373, 383] width 15 height 15
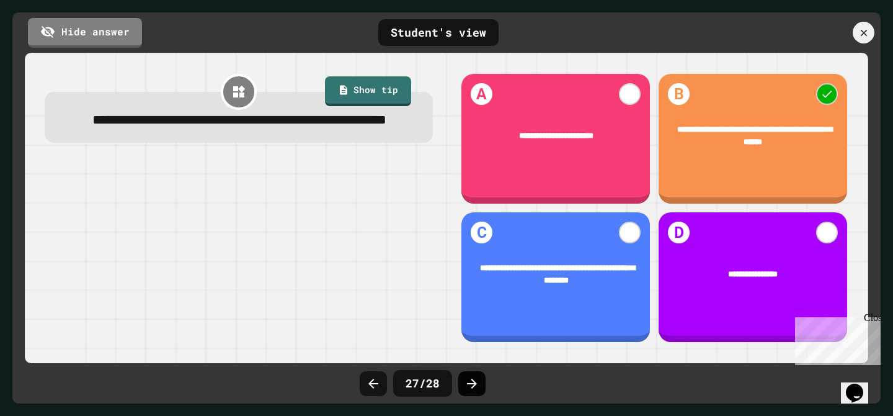
click at [479, 379] on div at bounding box center [471, 383] width 27 height 25
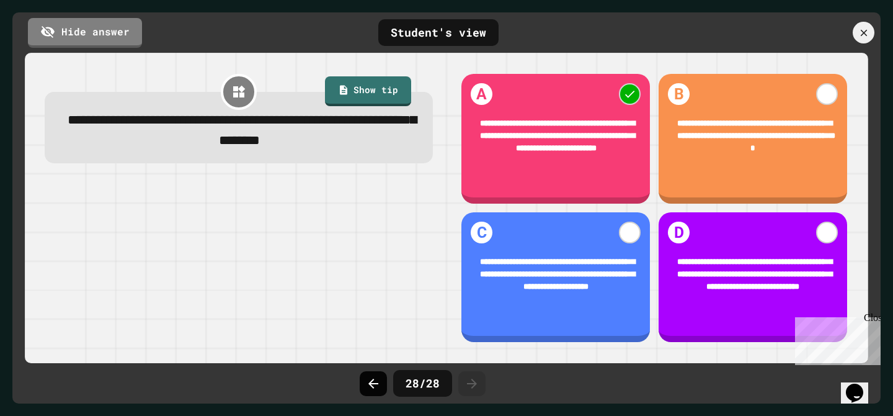
click at [373, 382] on icon at bounding box center [373, 383] width 15 height 15
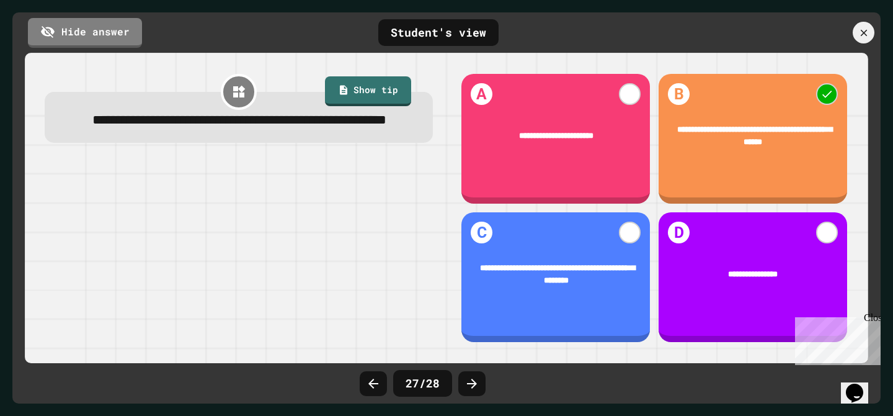
click at [373, 381] on icon at bounding box center [373, 383] width 15 height 15
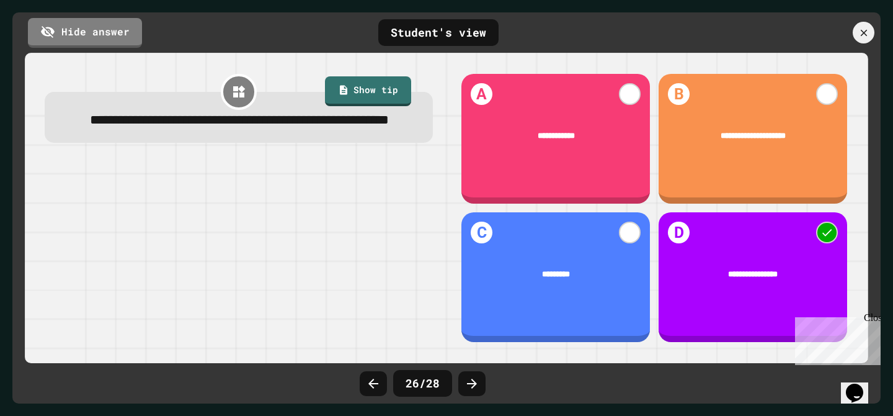
click at [373, 381] on icon at bounding box center [373, 383] width 15 height 15
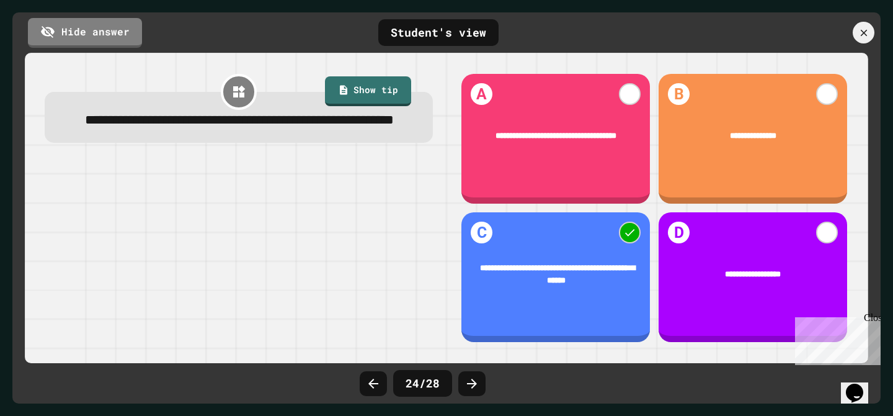
click at [373, 381] on icon at bounding box center [373, 383] width 15 height 15
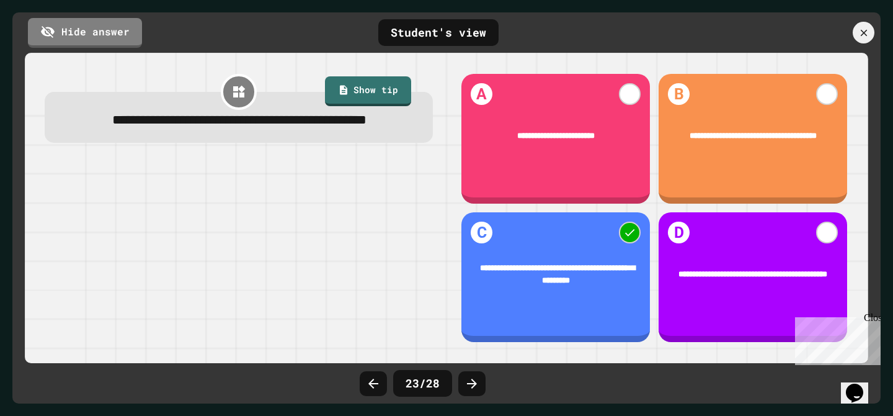
click at [373, 381] on icon at bounding box center [373, 383] width 15 height 15
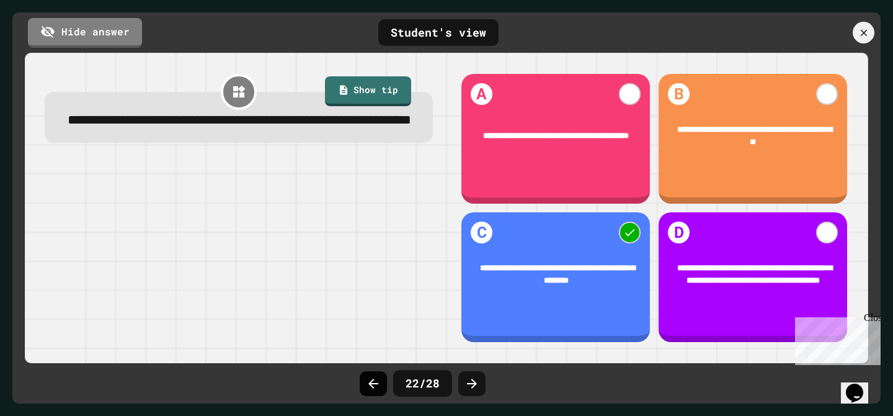
click at [385, 390] on div at bounding box center [373, 383] width 27 height 25
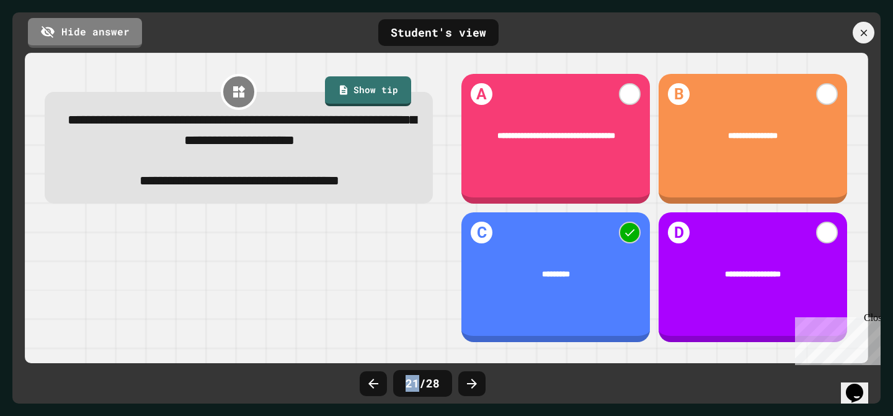
click at [385, 390] on div at bounding box center [373, 383] width 27 height 25
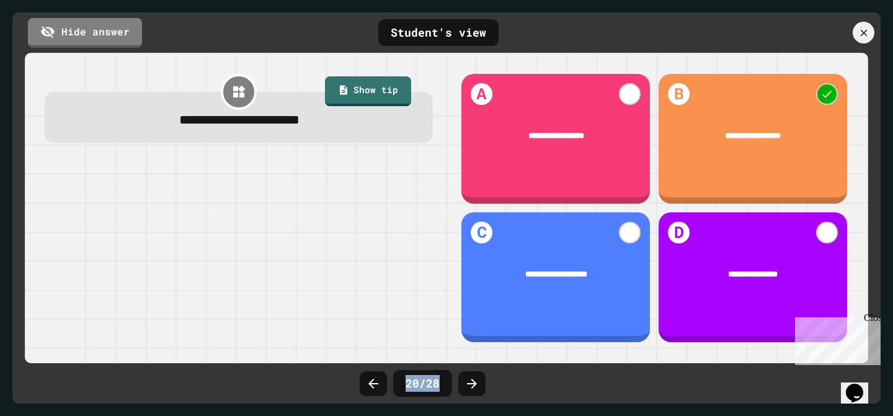
click at [385, 390] on div at bounding box center [373, 383] width 27 height 25
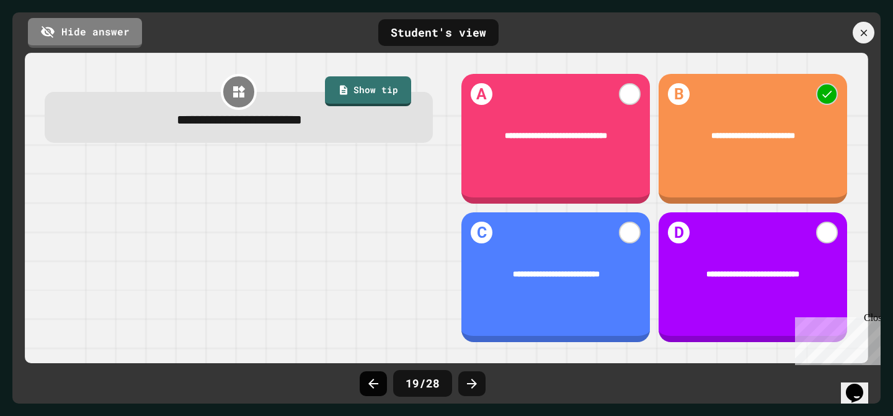
click at [383, 386] on div at bounding box center [373, 383] width 27 height 25
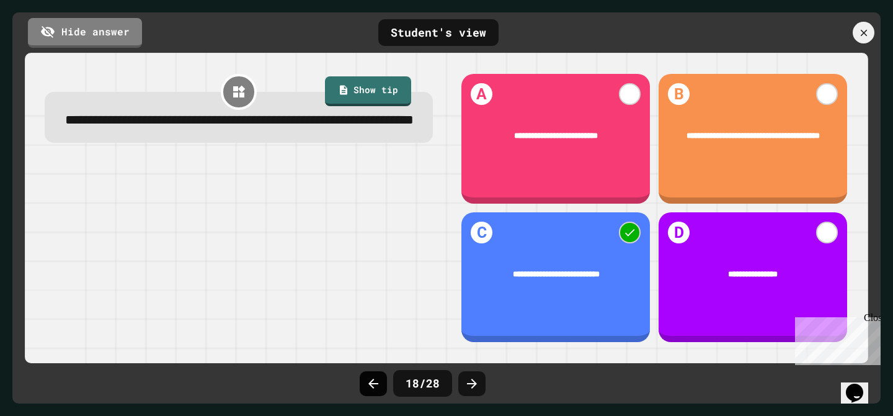
click at [383, 386] on div at bounding box center [373, 383] width 27 height 25
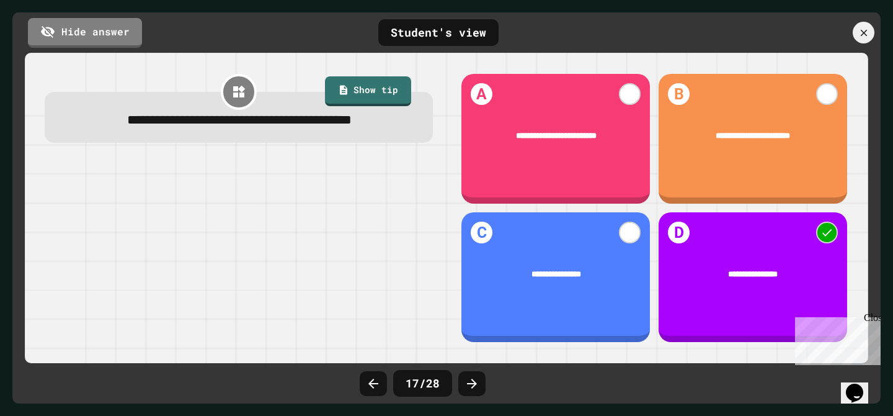
click at [383, 385] on div at bounding box center [373, 383] width 27 height 25
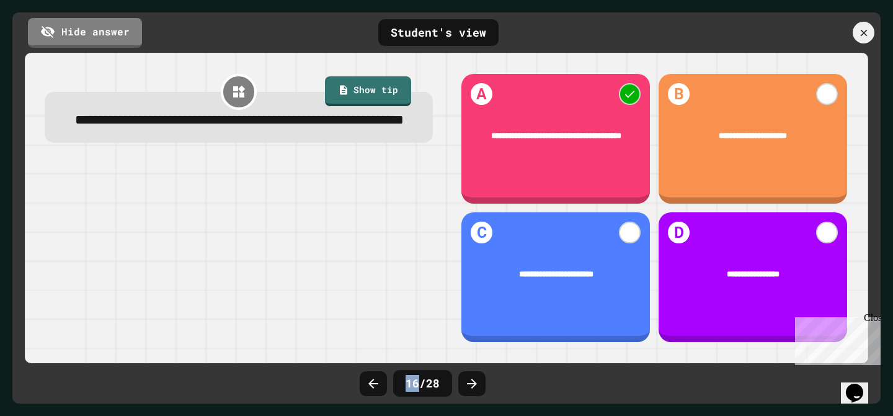
click at [383, 385] on div at bounding box center [373, 383] width 27 height 25
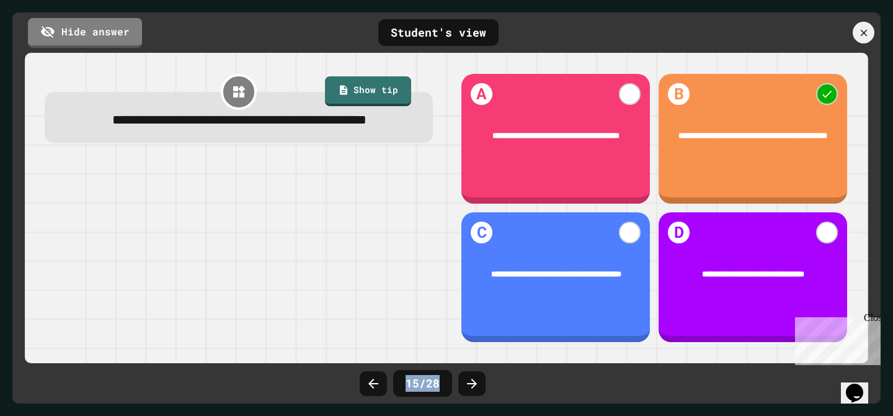
click at [383, 385] on div at bounding box center [373, 383] width 27 height 25
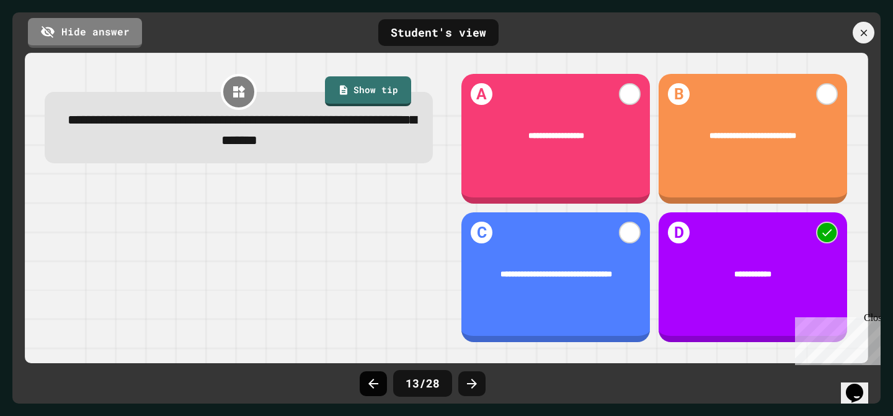
click at [381, 386] on div at bounding box center [373, 383] width 27 height 25
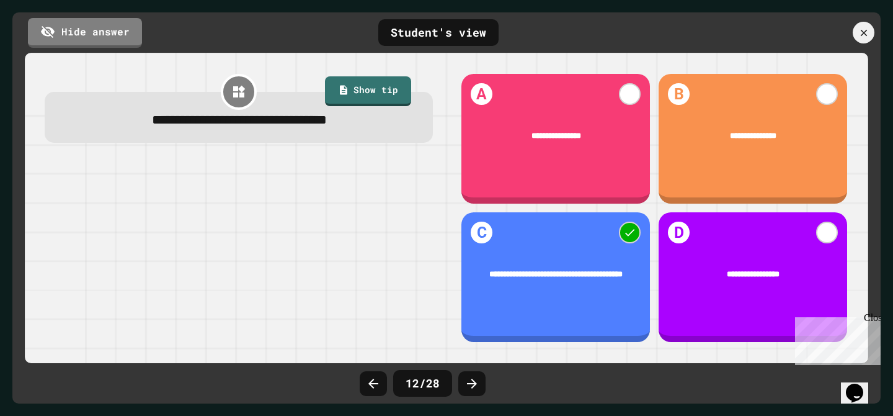
click at [381, 387] on div at bounding box center [373, 383] width 27 height 25
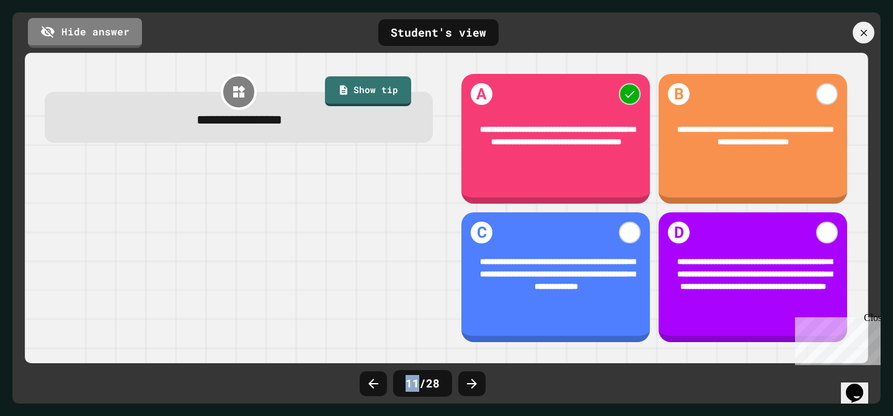
click at [381, 387] on div at bounding box center [373, 383] width 27 height 25
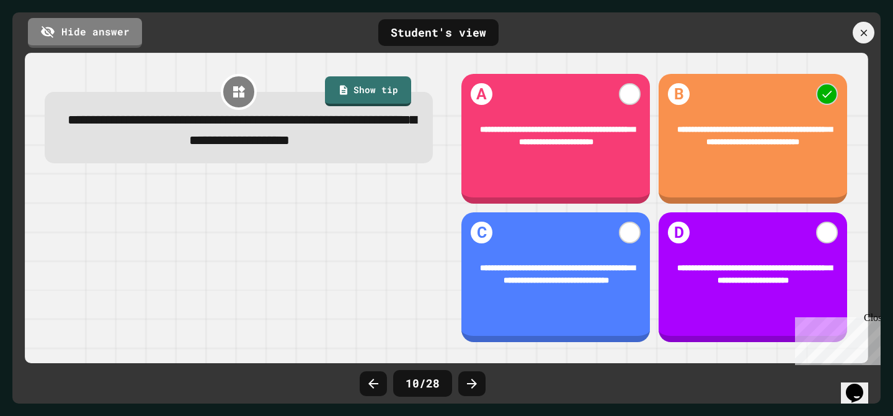
click at [381, 387] on div at bounding box center [373, 383] width 27 height 25
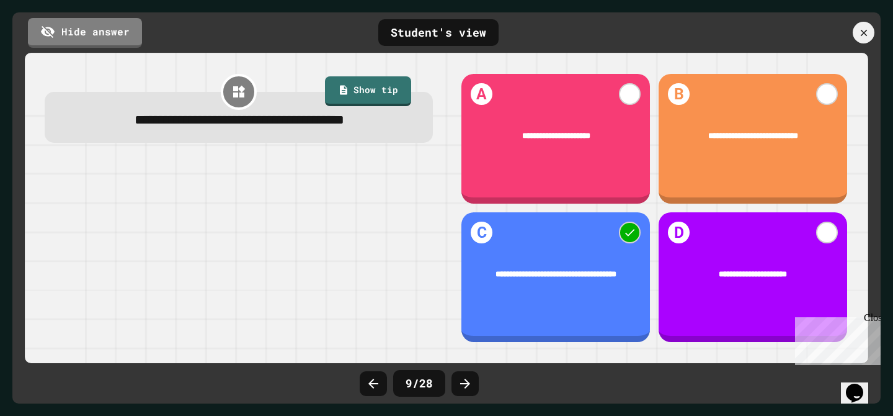
click at [381, 387] on div at bounding box center [373, 383] width 27 height 25
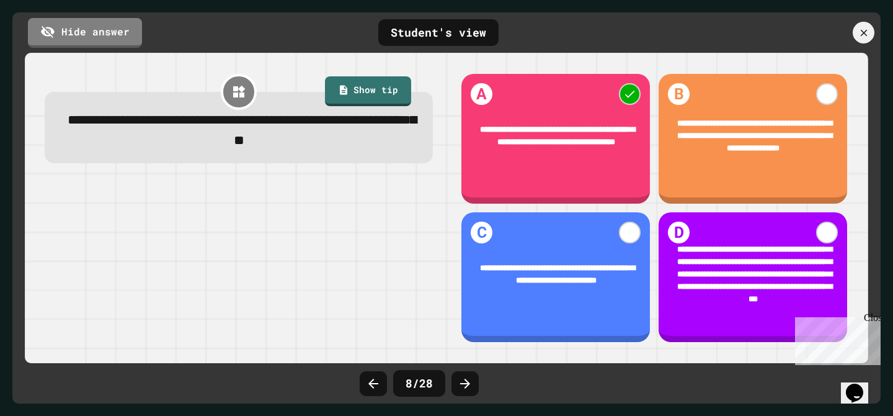
click at [381, 387] on div at bounding box center [373, 383] width 27 height 25
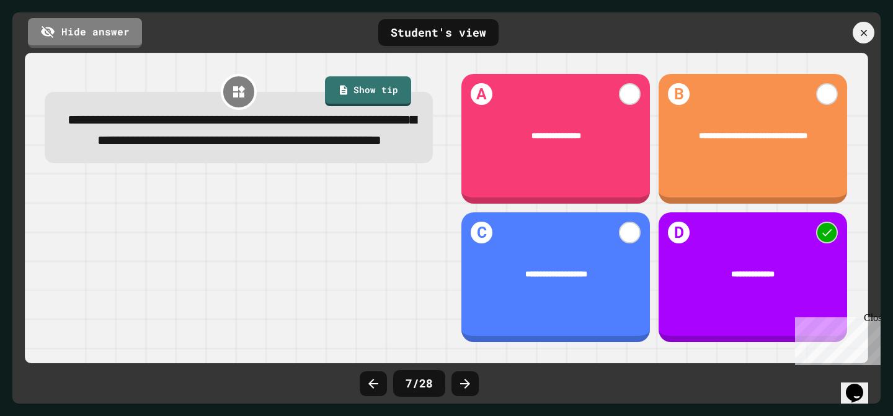
click at [381, 387] on div at bounding box center [373, 383] width 27 height 25
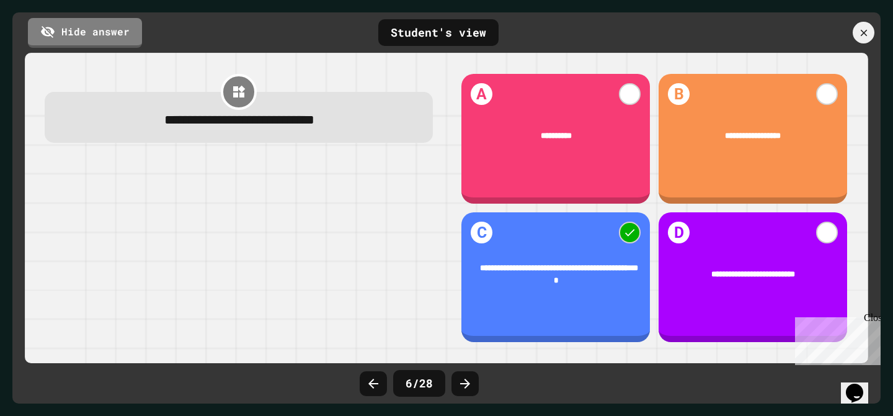
click at [381, 387] on div at bounding box center [373, 383] width 27 height 25
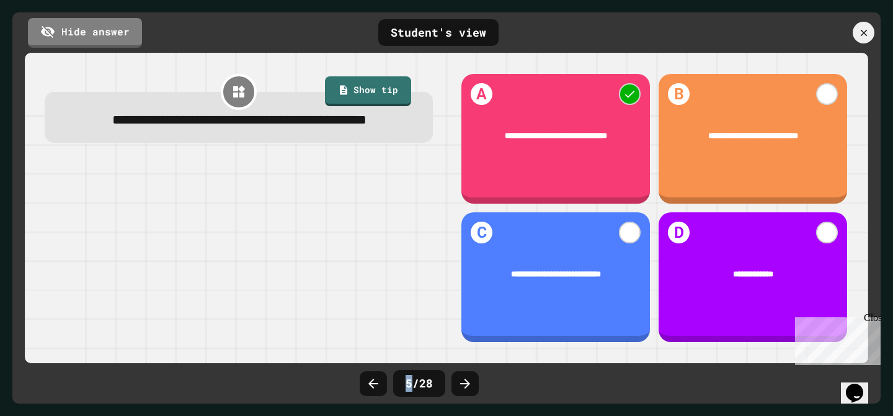
click at [381, 387] on div at bounding box center [373, 383] width 27 height 25
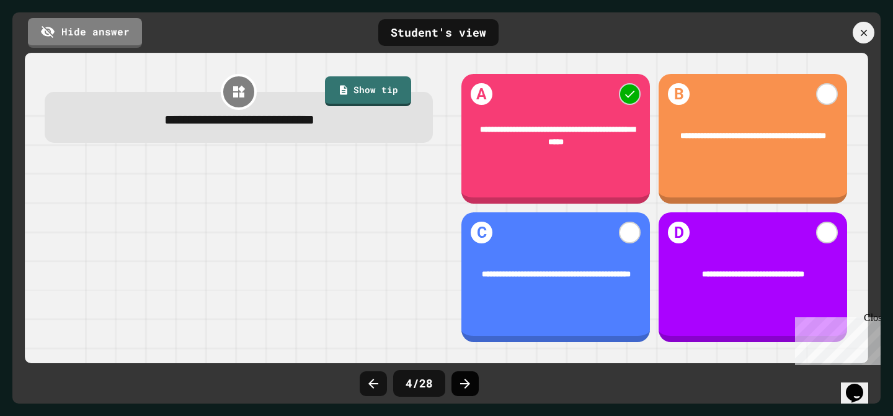
click at [473, 391] on div at bounding box center [465, 383] width 27 height 25
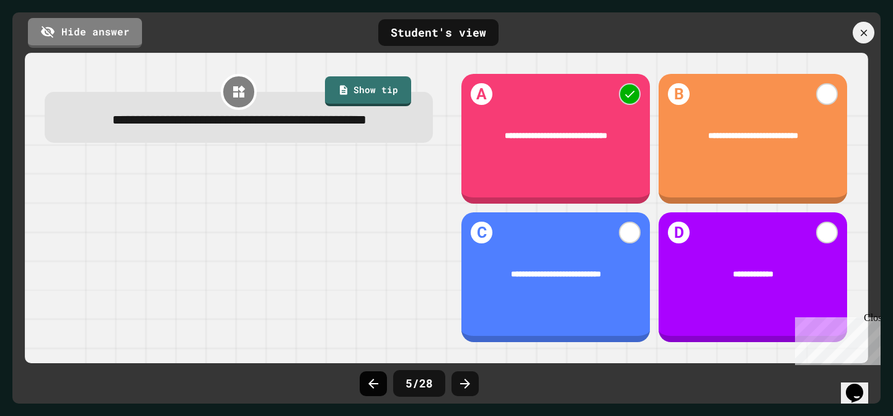
click at [368, 386] on icon at bounding box center [373, 383] width 15 height 15
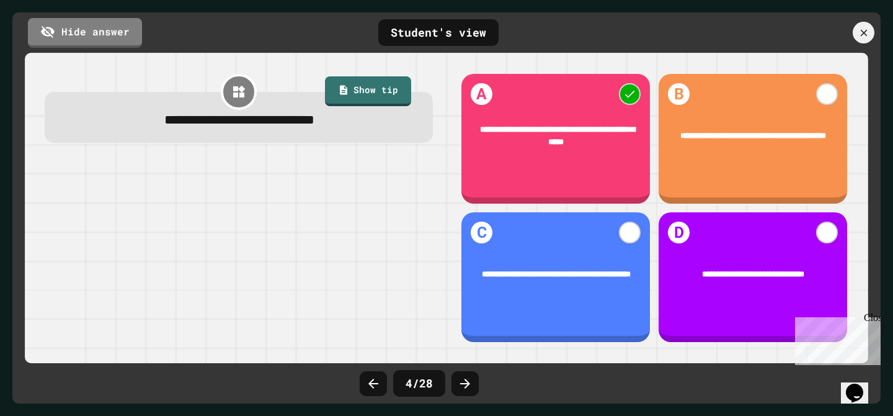
click at [369, 386] on icon at bounding box center [373, 383] width 15 height 15
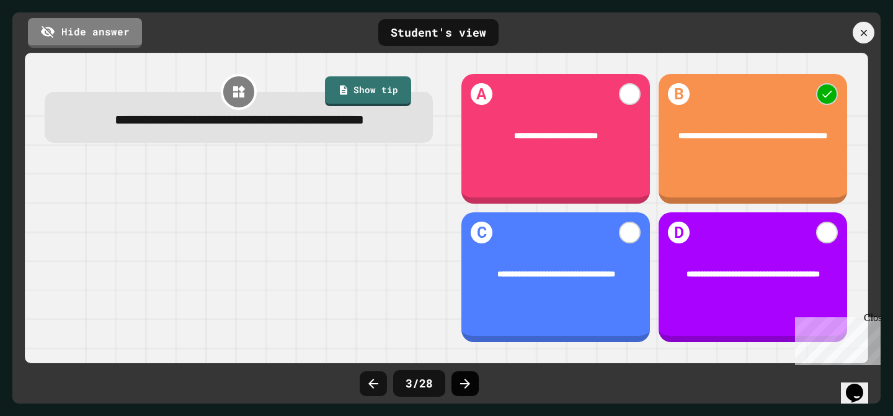
click at [454, 391] on div at bounding box center [465, 383] width 27 height 25
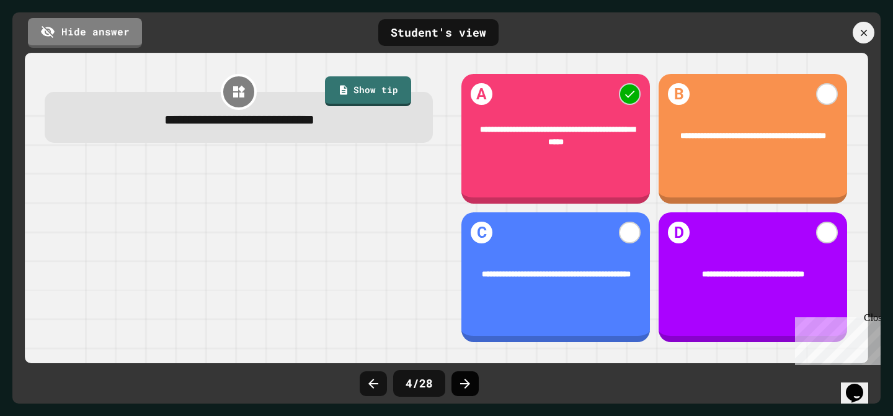
click at [453, 391] on div at bounding box center [465, 383] width 27 height 25
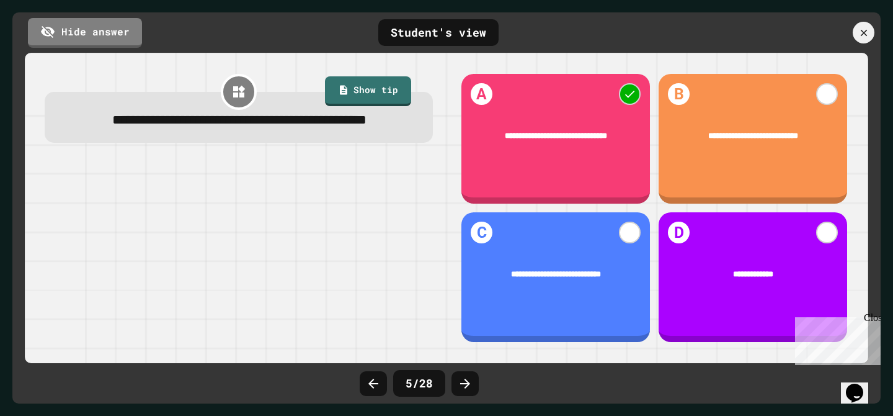
click at [453, 391] on div at bounding box center [465, 383] width 27 height 25
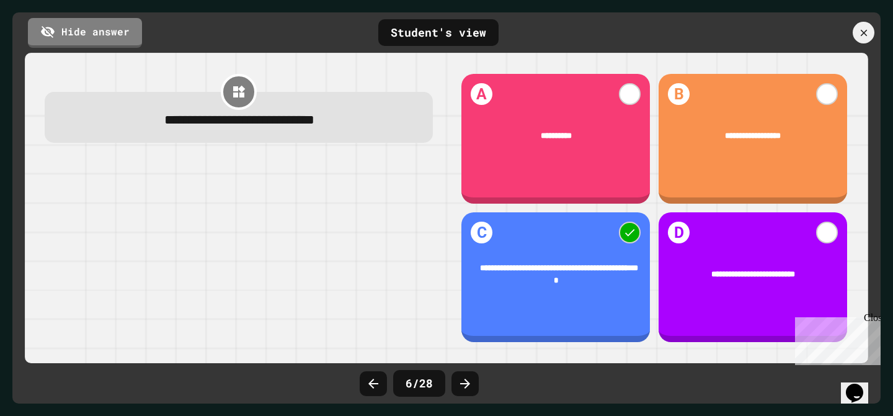
click at [453, 391] on div at bounding box center [465, 383] width 27 height 25
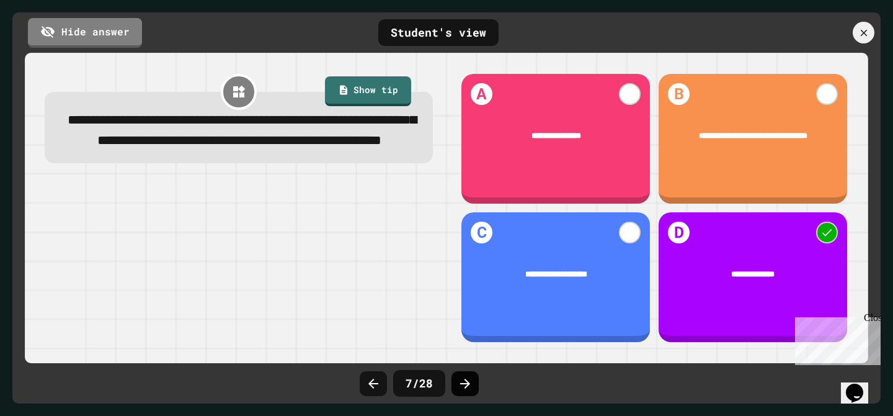
click at [463, 390] on icon at bounding box center [465, 383] width 15 height 15
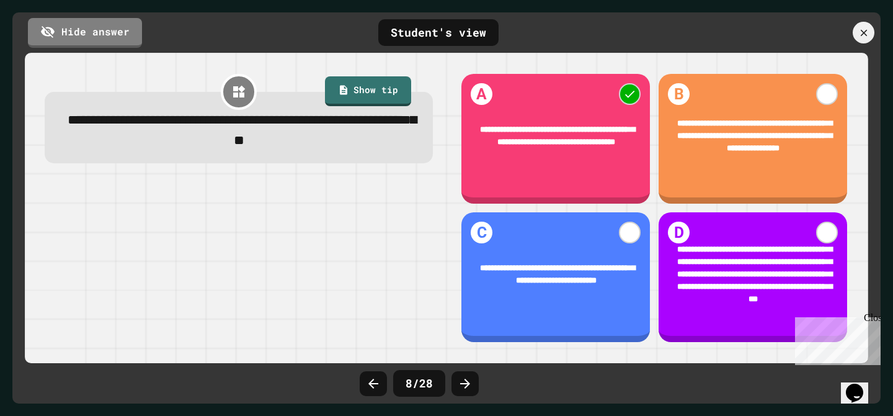
click at [463, 390] on icon at bounding box center [465, 383] width 15 height 15
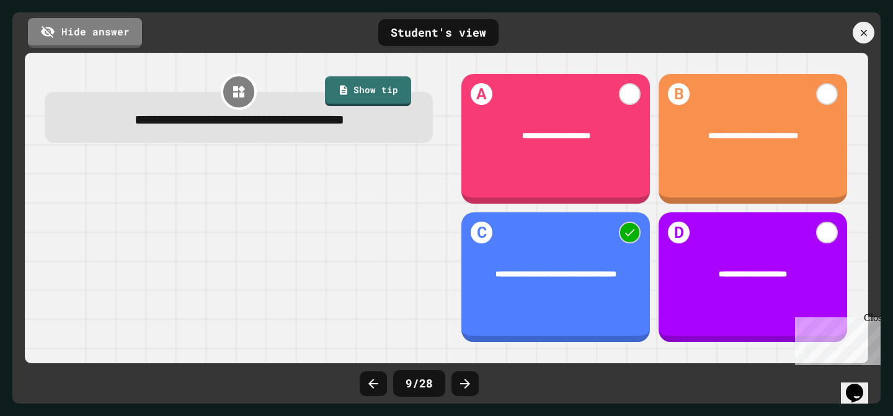
click at [463, 390] on icon at bounding box center [465, 383] width 15 height 15
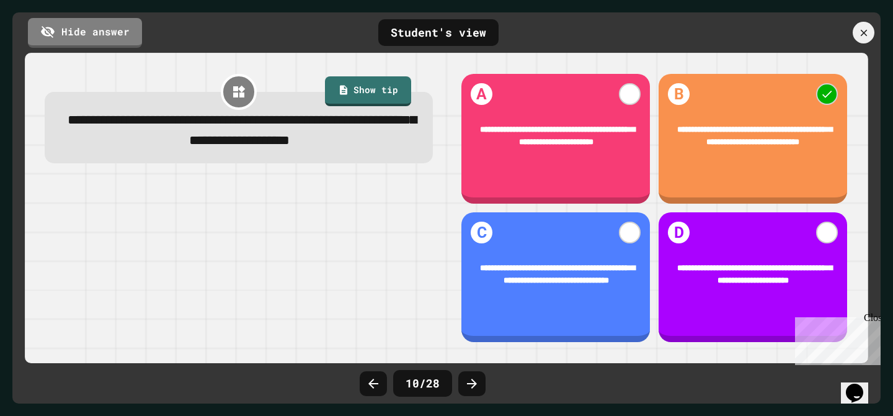
click at [465, 390] on icon at bounding box center [472, 383] width 15 height 15
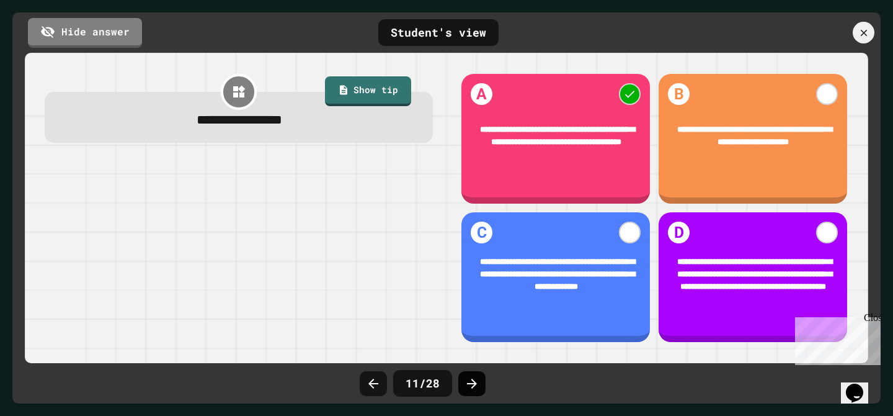
click at [464, 391] on div at bounding box center [471, 383] width 27 height 25
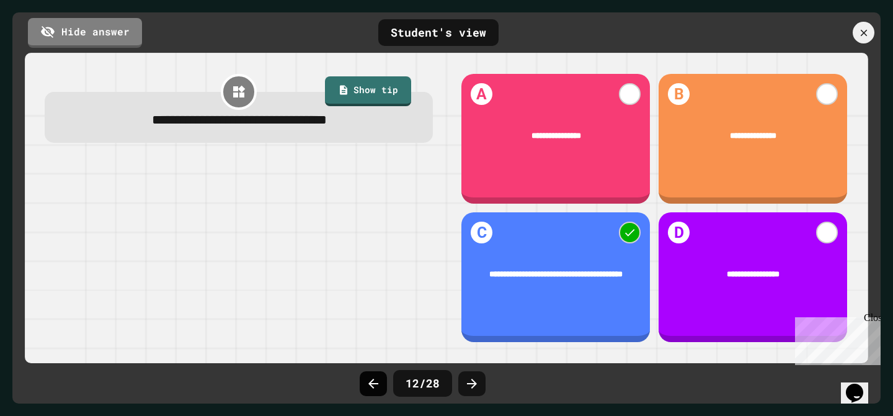
click at [372, 384] on icon at bounding box center [373, 383] width 15 height 15
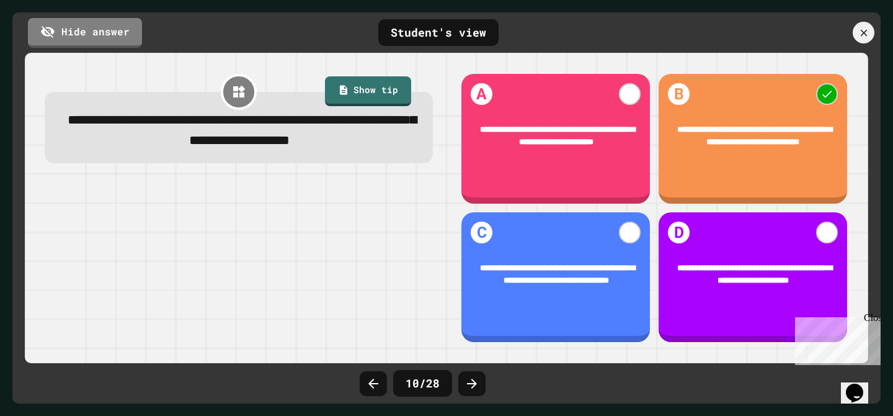
click at [373, 385] on icon at bounding box center [373, 383] width 15 height 15
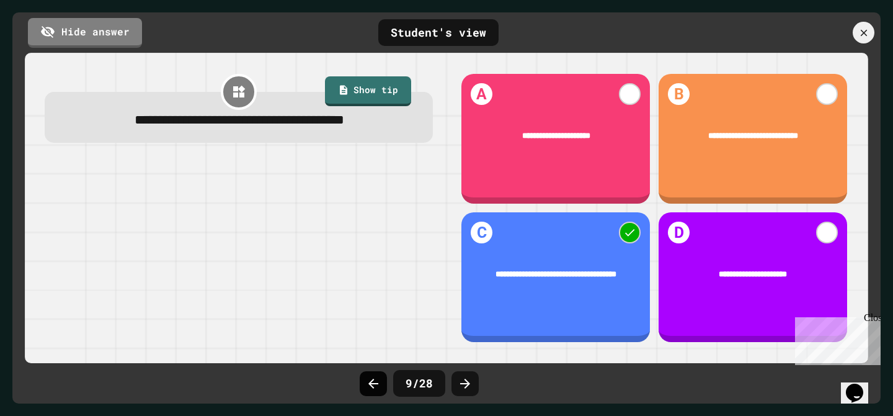
click at [373, 385] on icon at bounding box center [373, 383] width 15 height 15
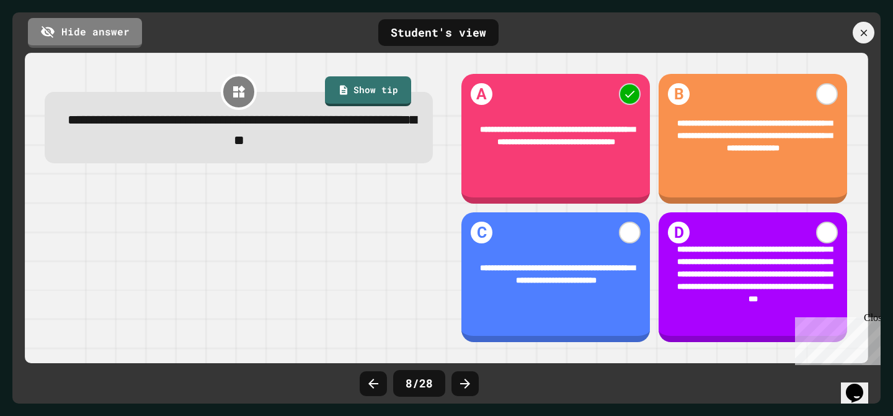
click at [373, 385] on icon at bounding box center [373, 383] width 15 height 15
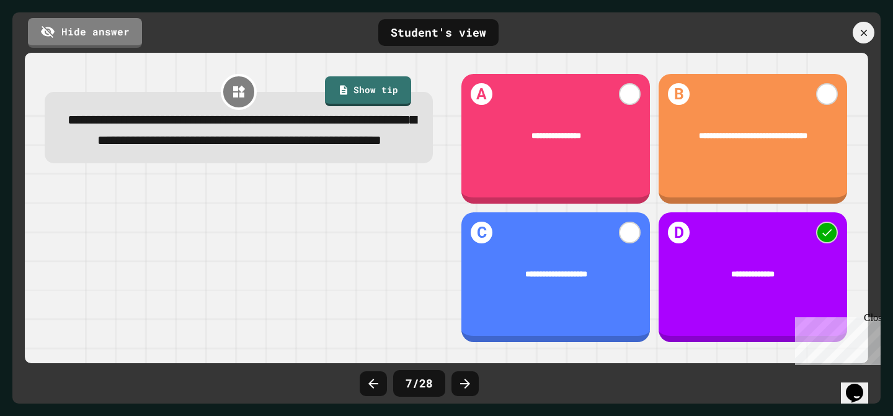
click at [373, 385] on icon at bounding box center [373, 383] width 15 height 15
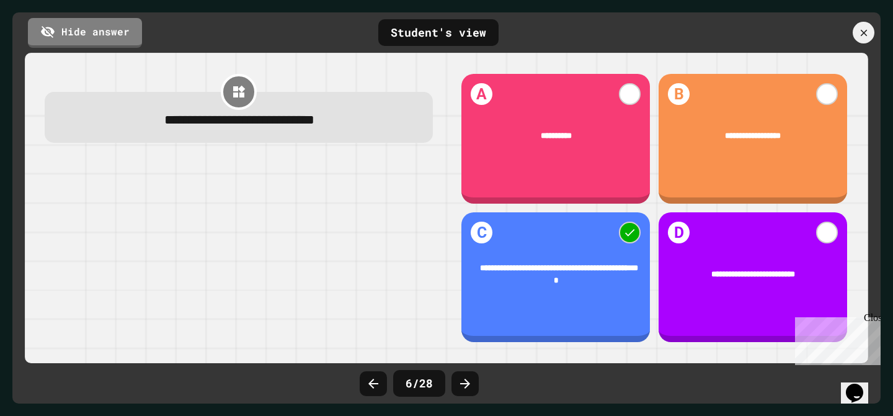
click at [373, 385] on icon at bounding box center [373, 383] width 15 height 15
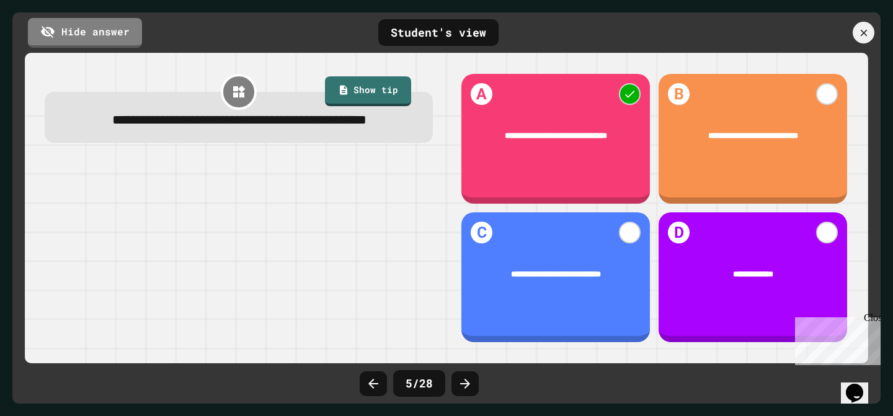
click at [373, 385] on icon at bounding box center [373, 383] width 15 height 15
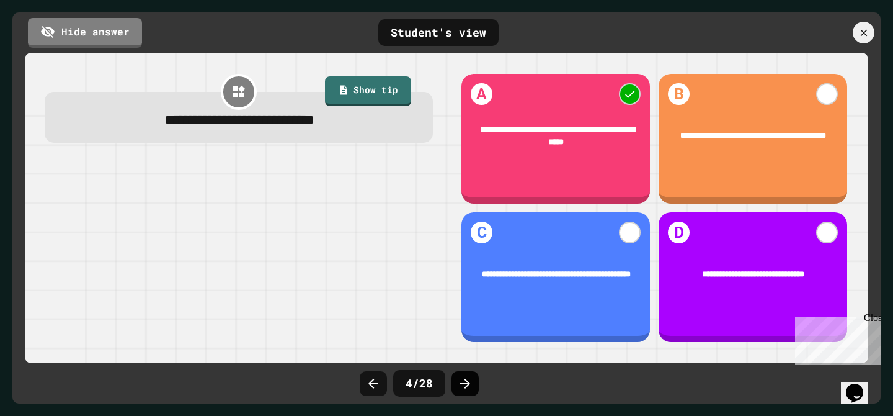
click at [466, 383] on icon at bounding box center [465, 383] width 10 height 10
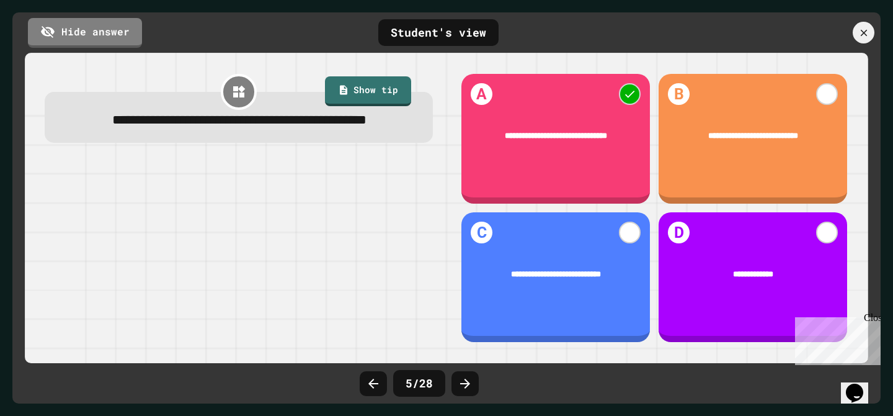
click at [101, 48] on div "Hide answer Student's view" at bounding box center [446, 32] width 868 height 40
click at [99, 37] on link "Hide answer" at bounding box center [85, 30] width 104 height 31
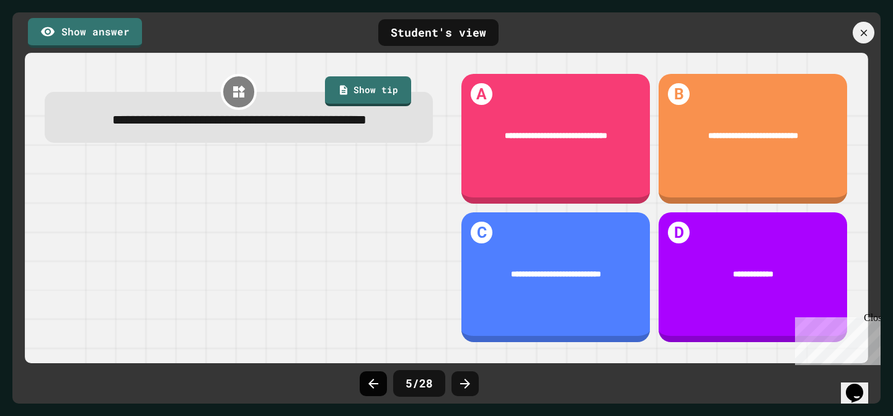
click at [370, 386] on icon at bounding box center [373, 383] width 15 height 15
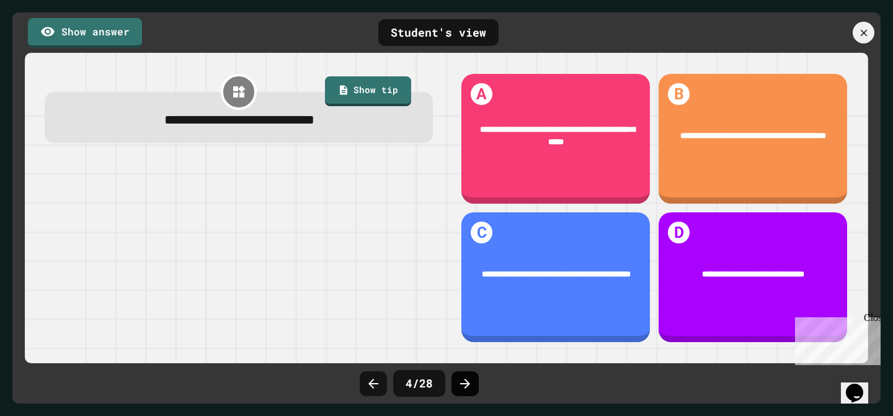
click at [463, 386] on icon at bounding box center [465, 383] width 15 height 15
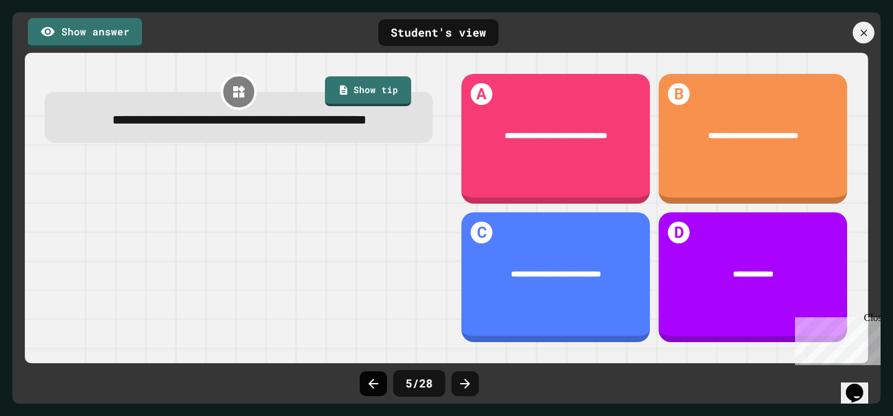
click at [370, 385] on icon at bounding box center [373, 383] width 15 height 15
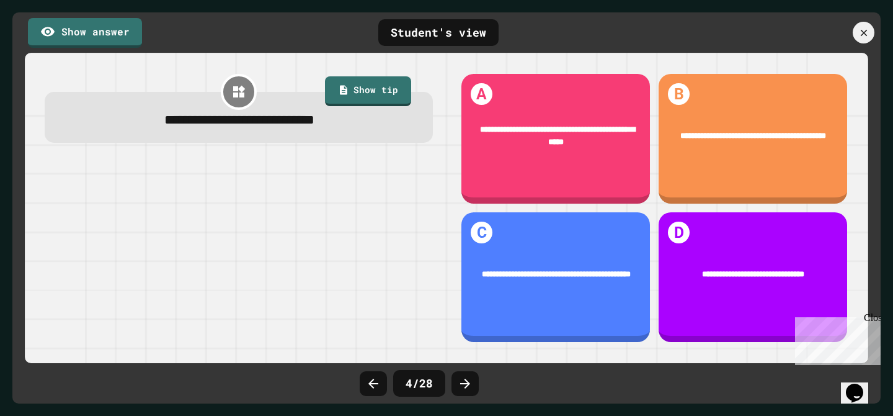
click at [370, 385] on icon at bounding box center [373, 383] width 15 height 15
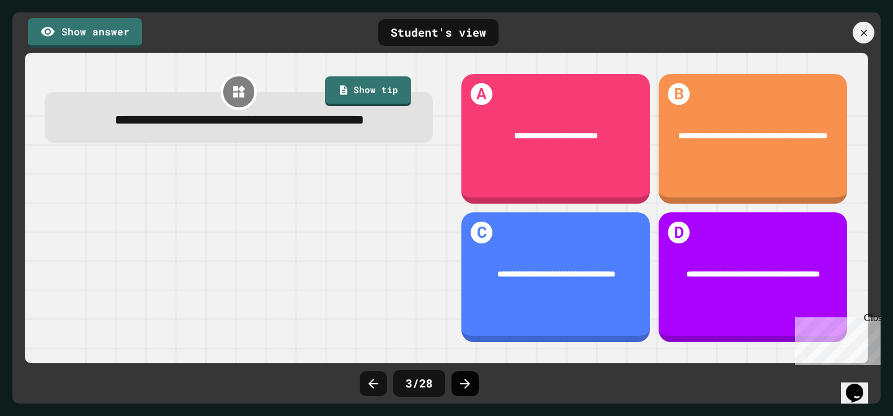
click at [462, 388] on icon at bounding box center [465, 383] width 15 height 15
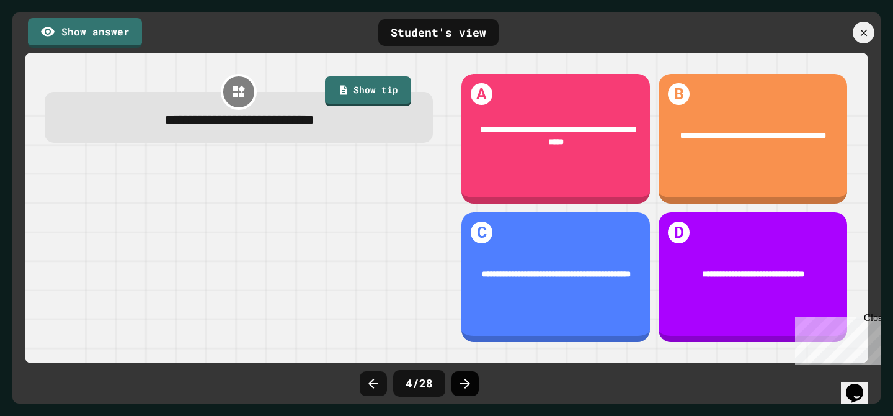
click at [458, 391] on div at bounding box center [465, 383] width 27 height 25
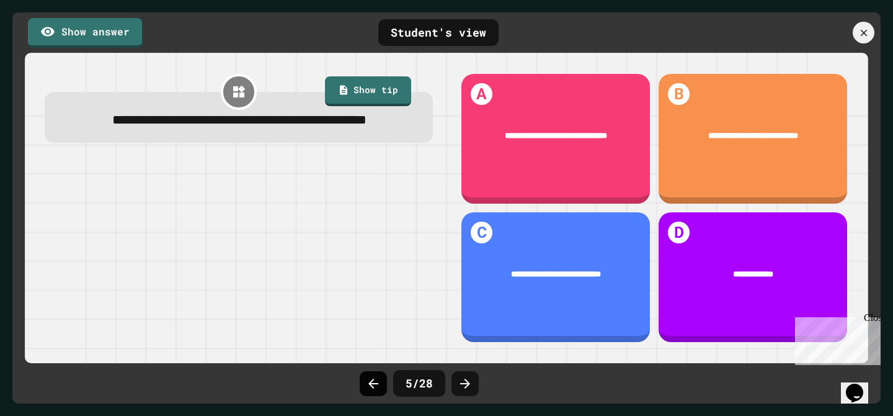
click at [377, 379] on icon at bounding box center [373, 383] width 15 height 15
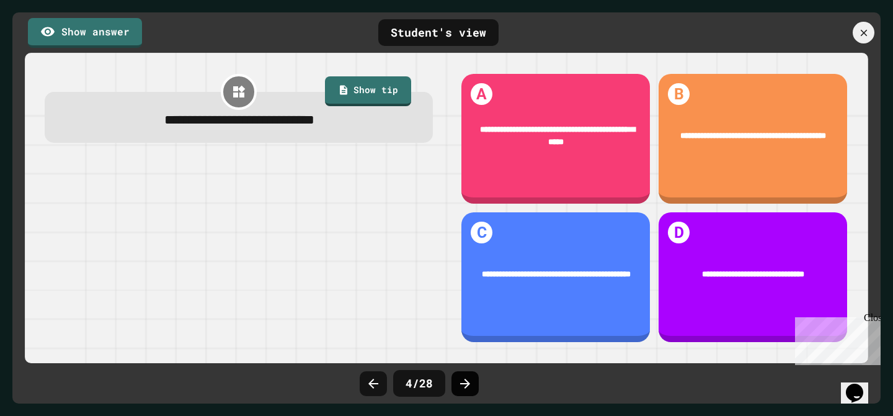
click at [470, 385] on icon at bounding box center [465, 383] width 15 height 15
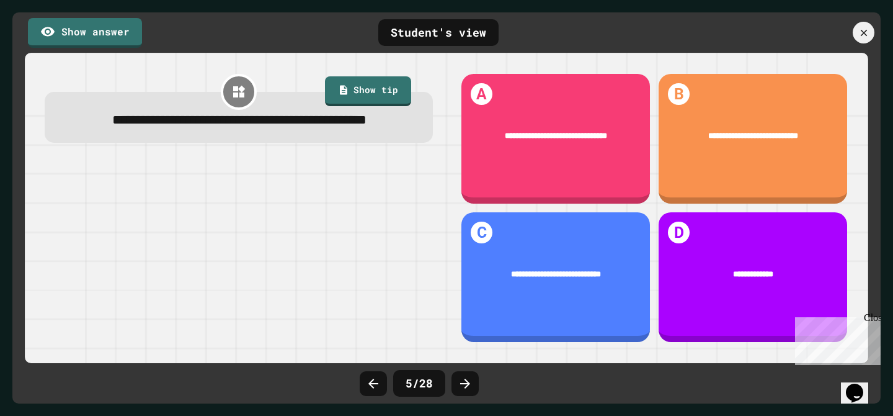
click at [470, 385] on icon at bounding box center [465, 383] width 15 height 15
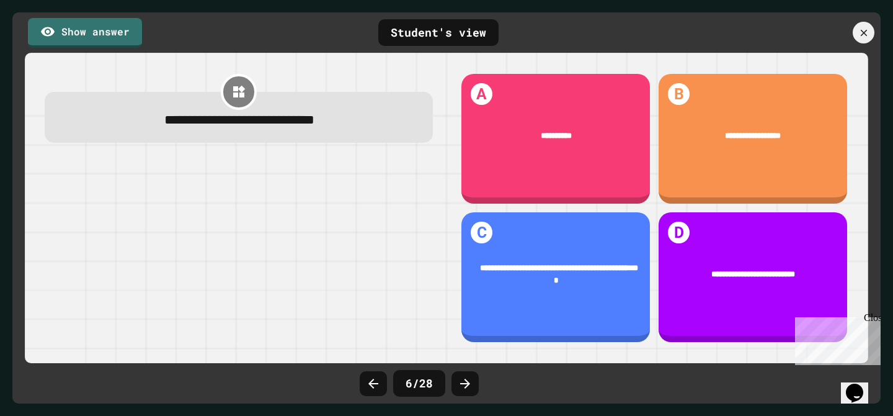
click at [470, 385] on icon at bounding box center [465, 383] width 15 height 15
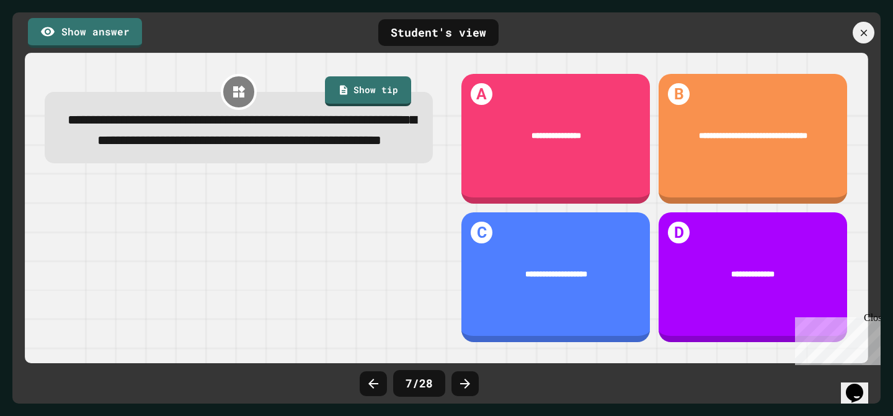
click at [470, 385] on icon at bounding box center [465, 383] width 15 height 15
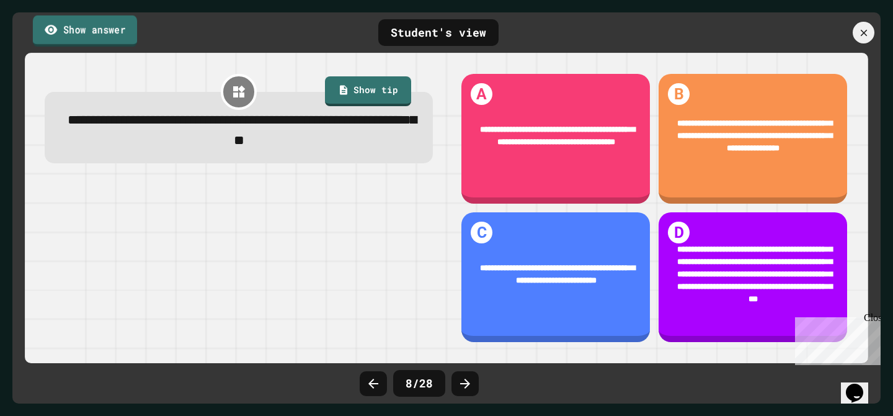
click at [96, 34] on link "Show answer" at bounding box center [85, 30] width 104 height 31
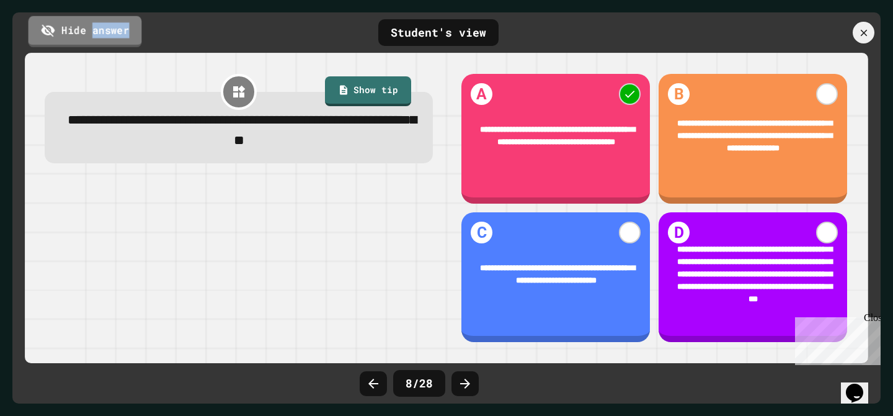
click at [96, 35] on link "Hide answer" at bounding box center [86, 31] width 114 height 31
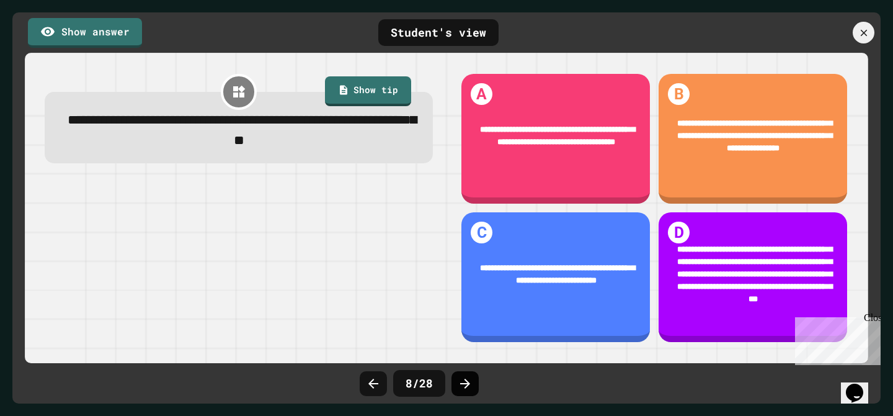
click at [466, 391] on div at bounding box center [465, 383] width 27 height 25
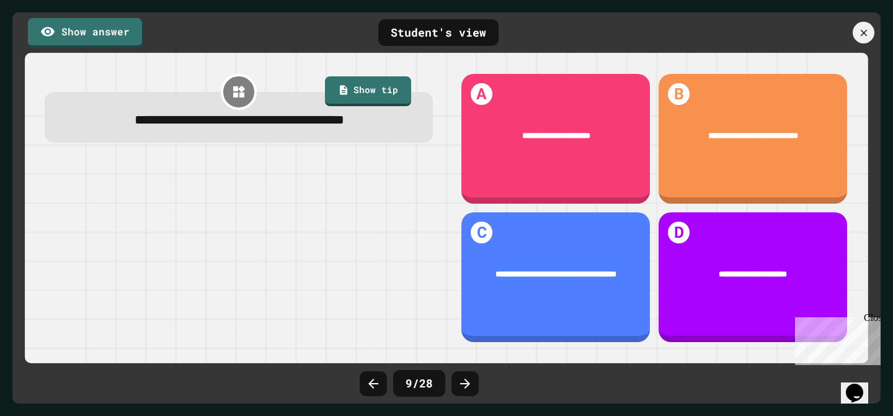
click at [466, 391] on div at bounding box center [465, 383] width 27 height 25
